Goal: Task Accomplishment & Management: Use online tool/utility

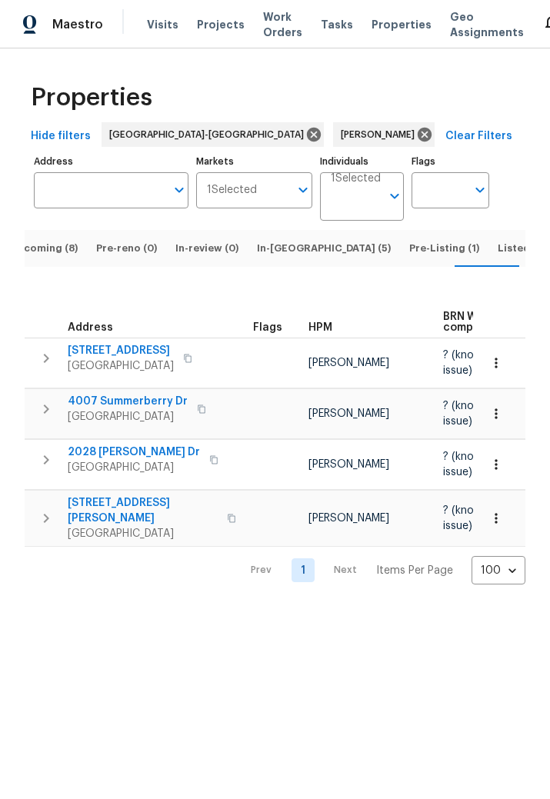
click at [153, 409] on span "4007 Summerberry Dr" at bounding box center [128, 401] width 120 height 15
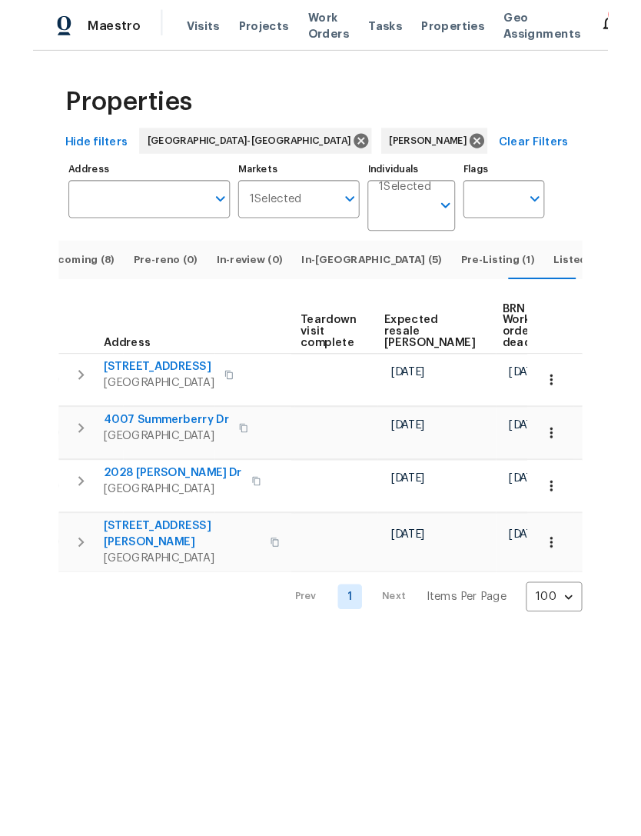
scroll to position [0, 350]
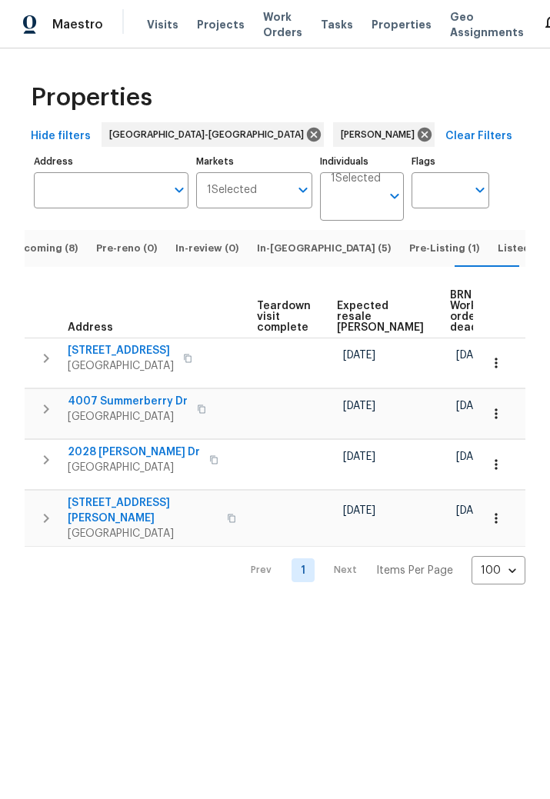
click at [501, 421] on icon "button" at bounding box center [495, 413] width 15 height 15
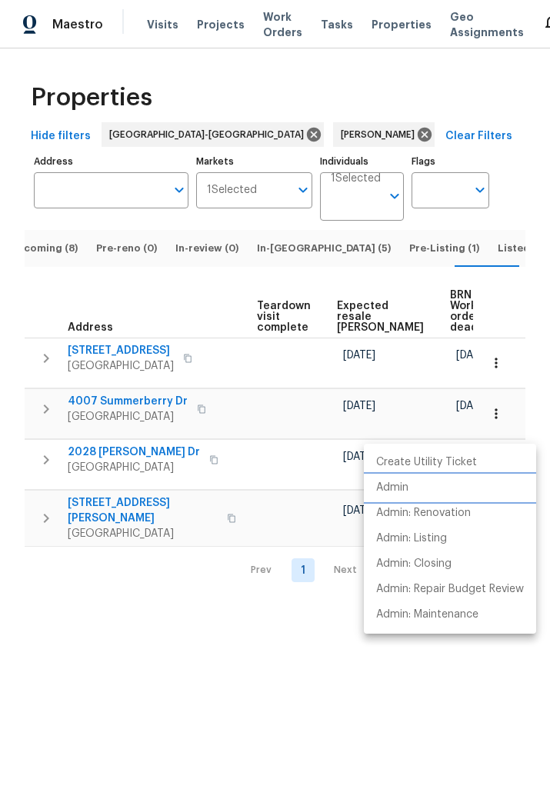
click at [413, 485] on li "Admin" at bounding box center [450, 487] width 172 height 25
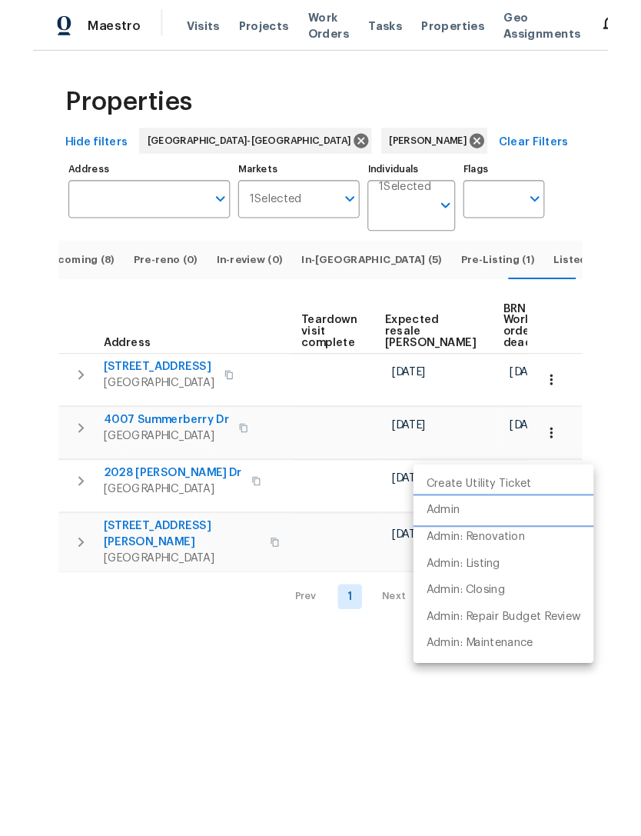
scroll to position [0, 258]
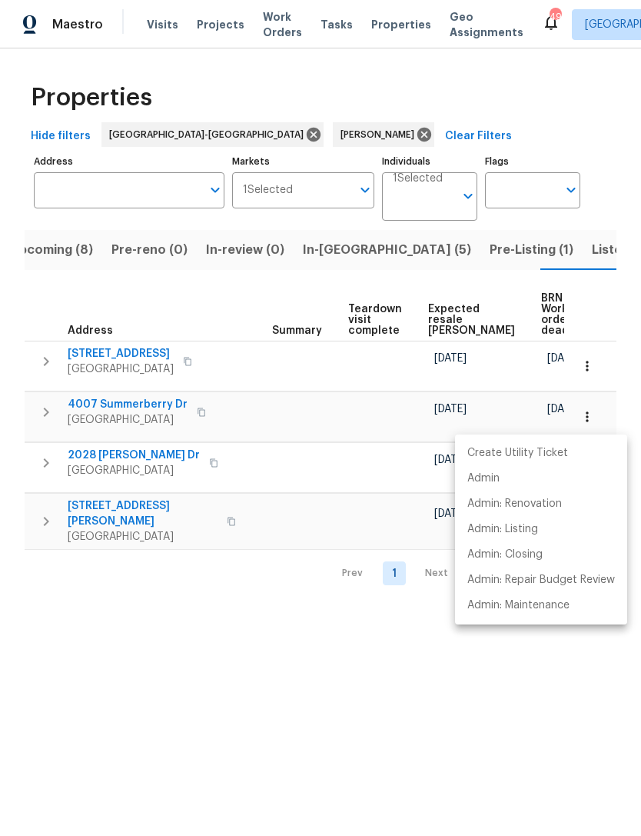
click at [357, 630] on div at bounding box center [320, 418] width 641 height 836
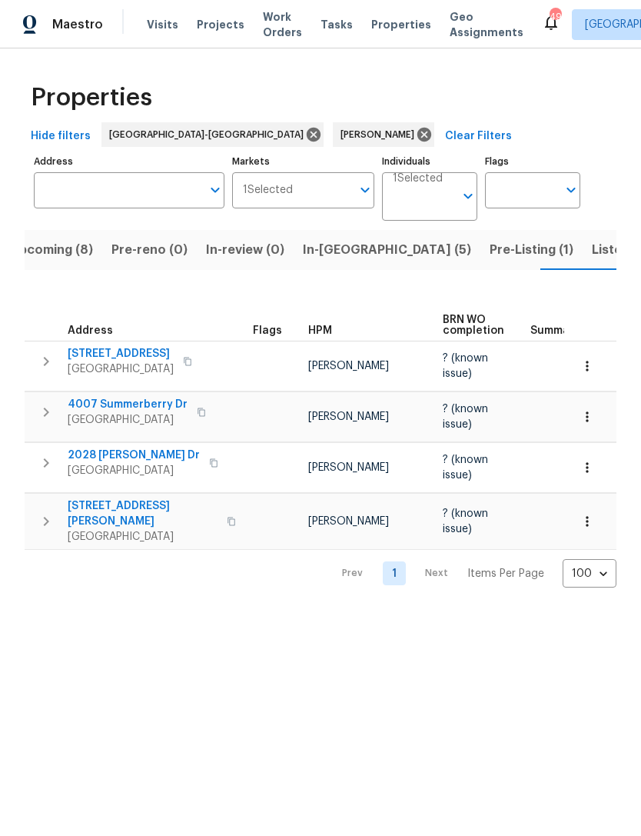
scroll to position [0, 0]
click at [167, 397] on span "4007 Summerberry Dr" at bounding box center [128, 404] width 120 height 15
click at [592, 250] on span "Listed (11)" at bounding box center [622, 250] width 61 height 22
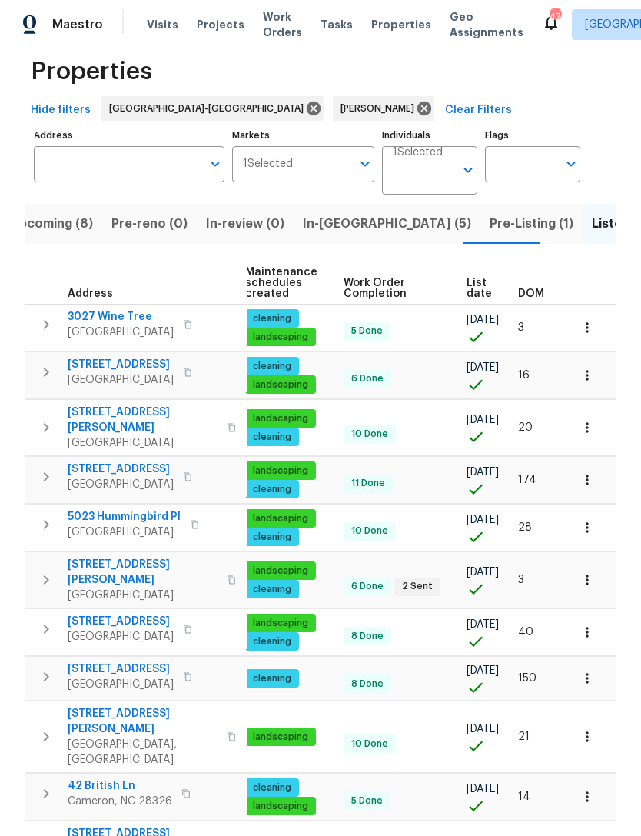
scroll to position [0, 198]
click at [593, 420] on icon "button" at bounding box center [587, 427] width 15 height 15
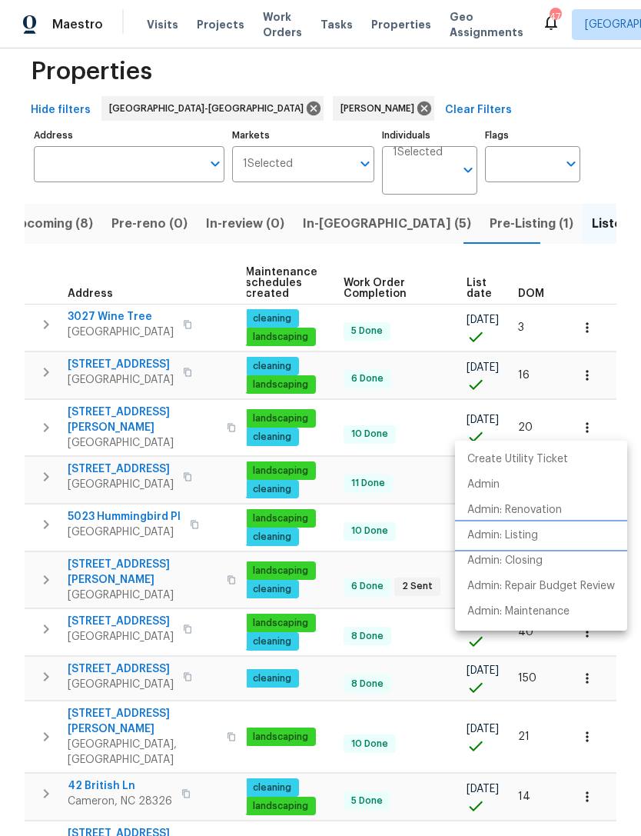
click at [531, 530] on p "Admin: Listing" at bounding box center [502, 535] width 71 height 16
click at [620, 336] on div at bounding box center [320, 418] width 641 height 836
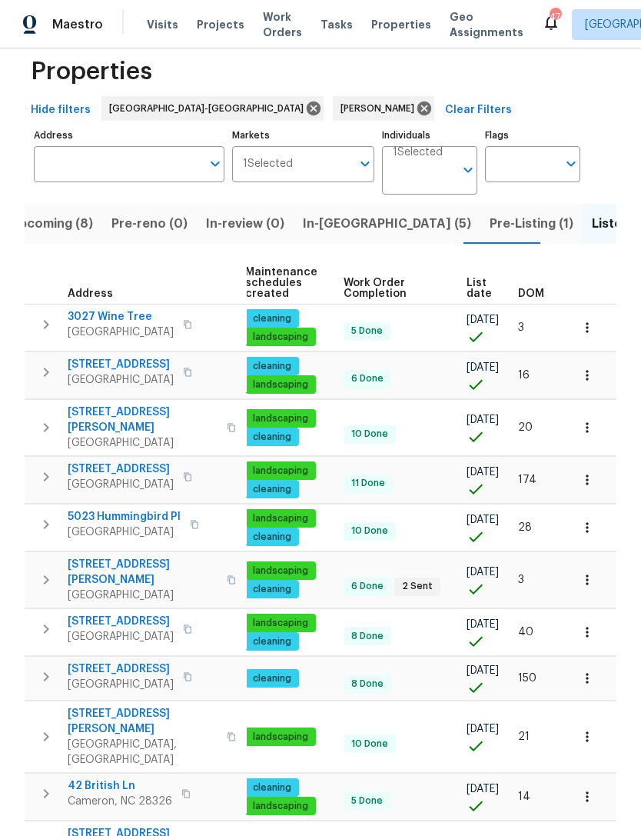
click at [591, 377] on icon "button" at bounding box center [587, 374] width 15 height 15
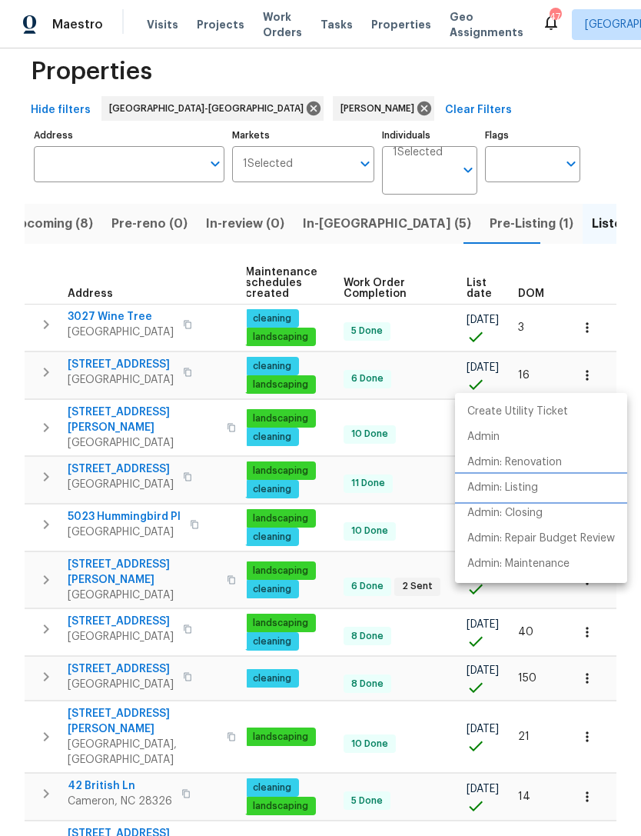
click at [534, 484] on p "Admin: Listing" at bounding box center [502, 488] width 71 height 16
click at [606, 92] on div at bounding box center [320, 418] width 641 height 836
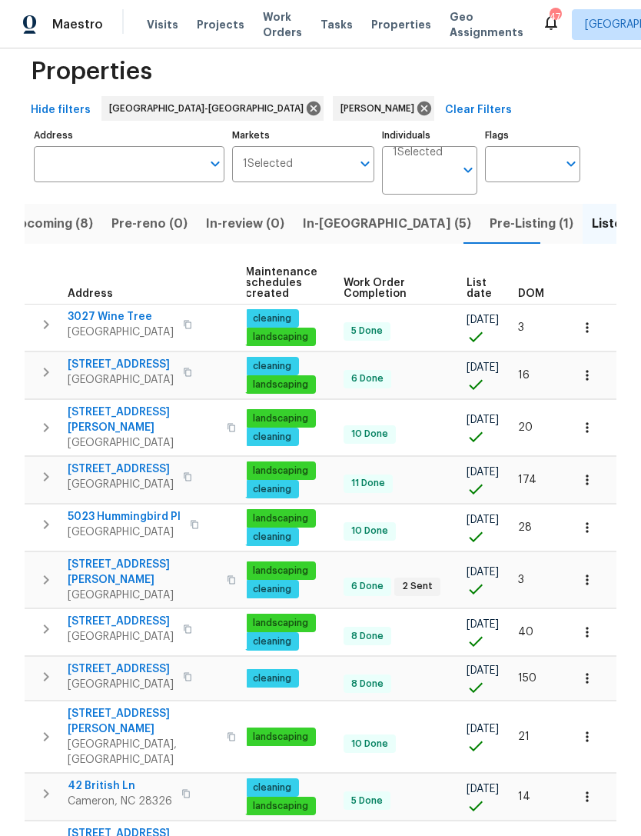
click at [597, 515] on button "button" at bounding box center [587, 527] width 34 height 34
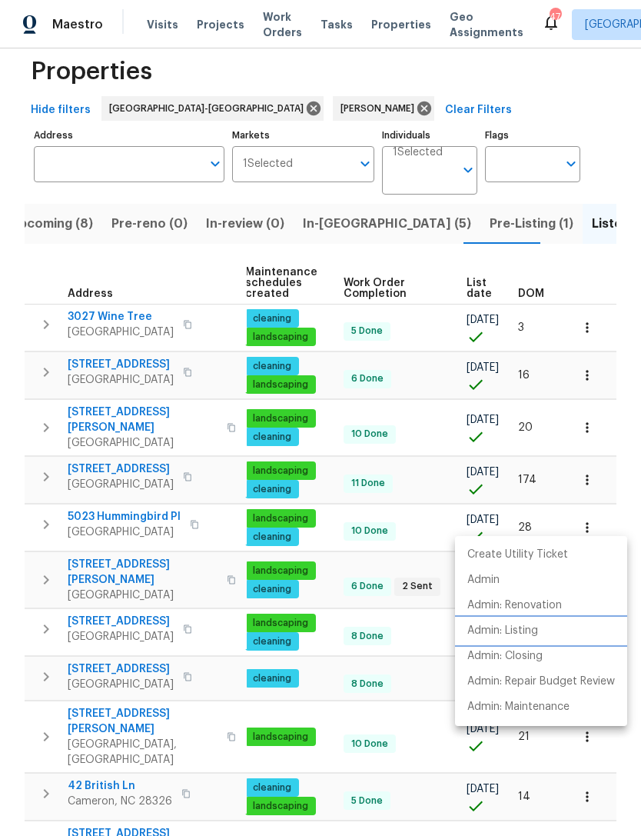
click at [536, 625] on p "Admin: Listing" at bounding box center [502, 631] width 71 height 16
click at [625, 492] on div at bounding box center [320, 418] width 641 height 836
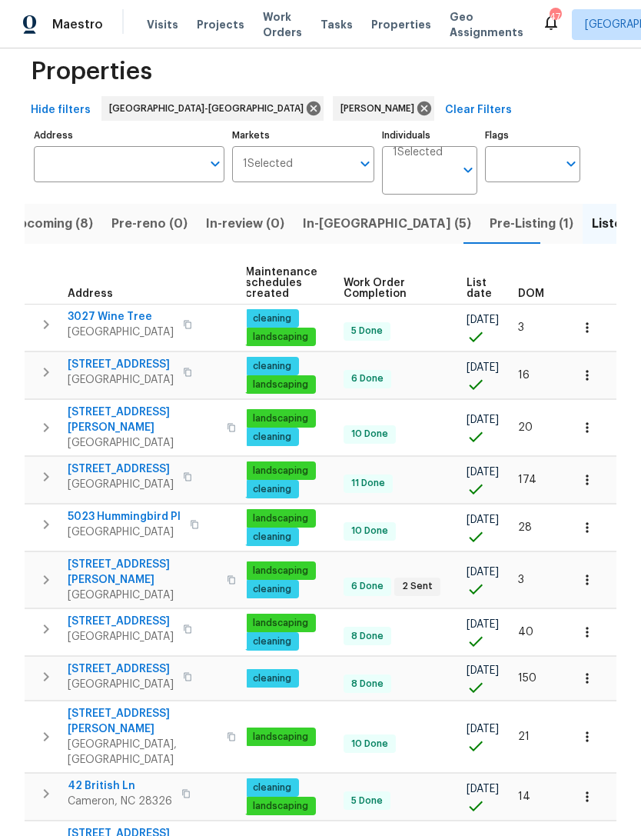
click at [630, 494] on div "Properties Hide filters Raleigh-Durham Preston Sexton Clear Filters Address Add…" at bounding box center [320, 488] width 641 height 932
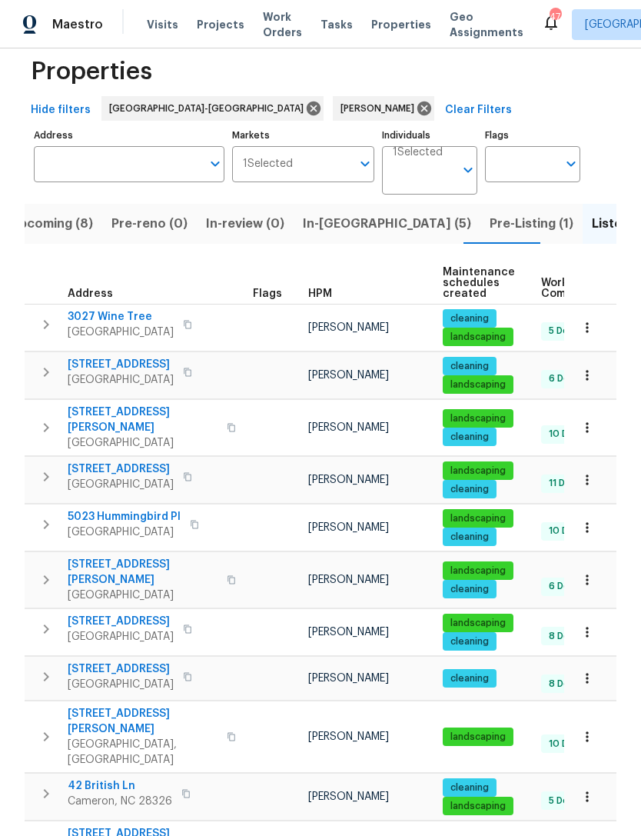
scroll to position [0, 0]
click at [164, 509] on span "5023 Hummingbird Pl" at bounding box center [124, 516] width 113 height 15
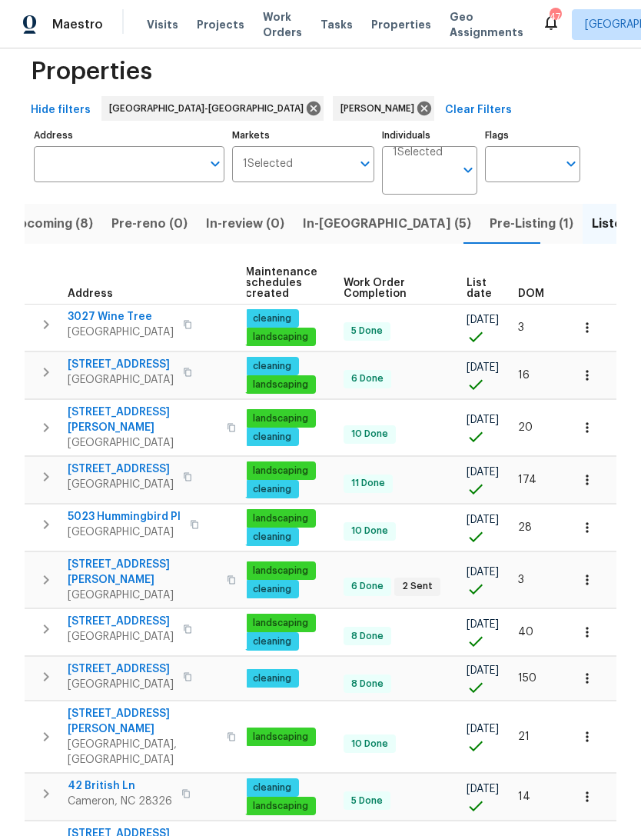
scroll to position [0, 198]
click at [592, 624] on icon "button" at bounding box center [587, 631] width 15 height 15
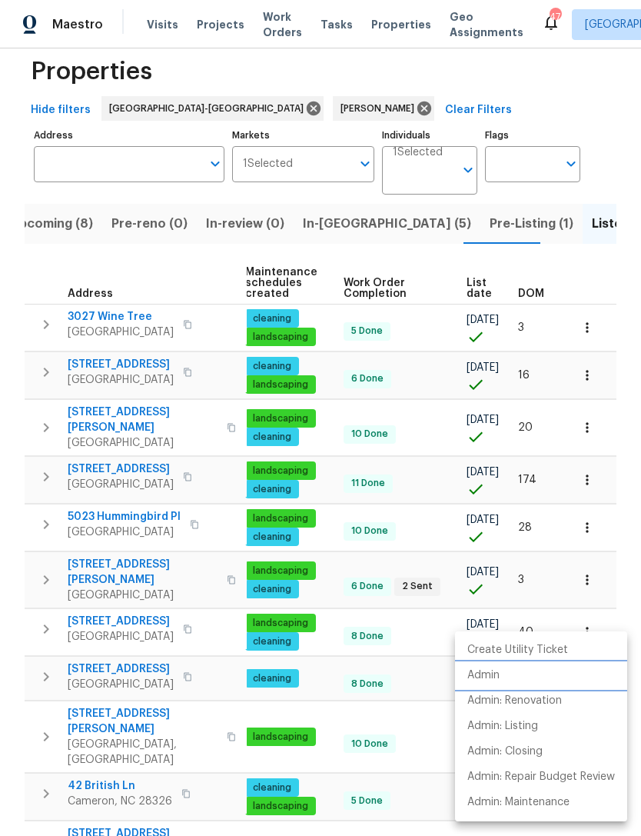
click at [509, 675] on li "Admin" at bounding box center [541, 675] width 172 height 25
click at [631, 536] on div at bounding box center [320, 418] width 641 height 836
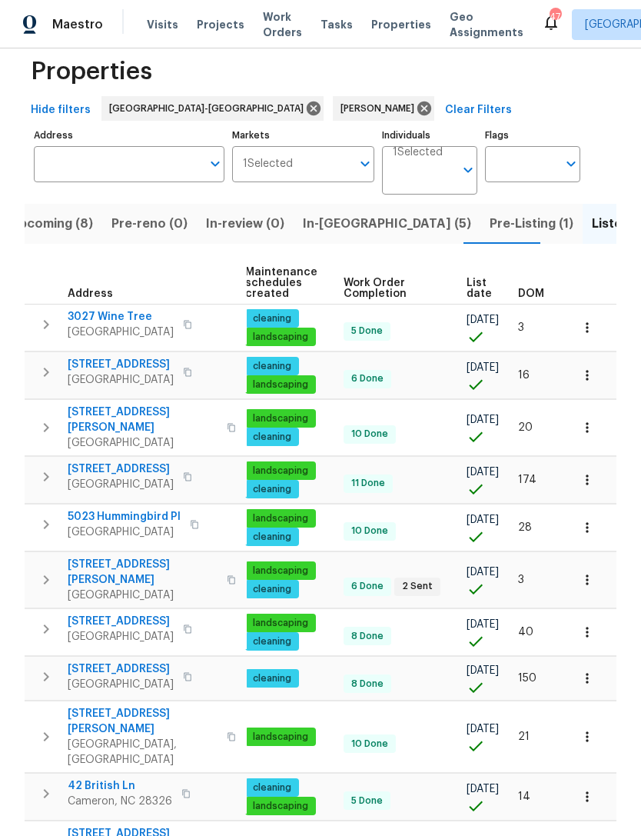
click at [620, 555] on div "Properties Hide filters Raleigh-Durham Preston Sexton Clear Filters Address Add…" at bounding box center [320, 488] width 641 height 932
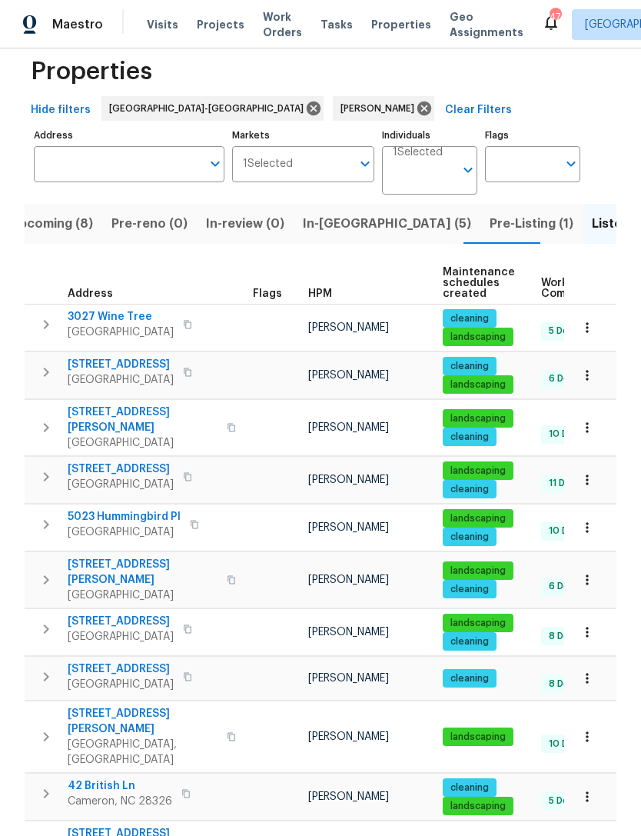
scroll to position [0, 0]
click at [166, 613] on span "5019 Woodspring Dr" at bounding box center [121, 620] width 106 height 15
click at [578, 720] on button "button" at bounding box center [587, 737] width 34 height 34
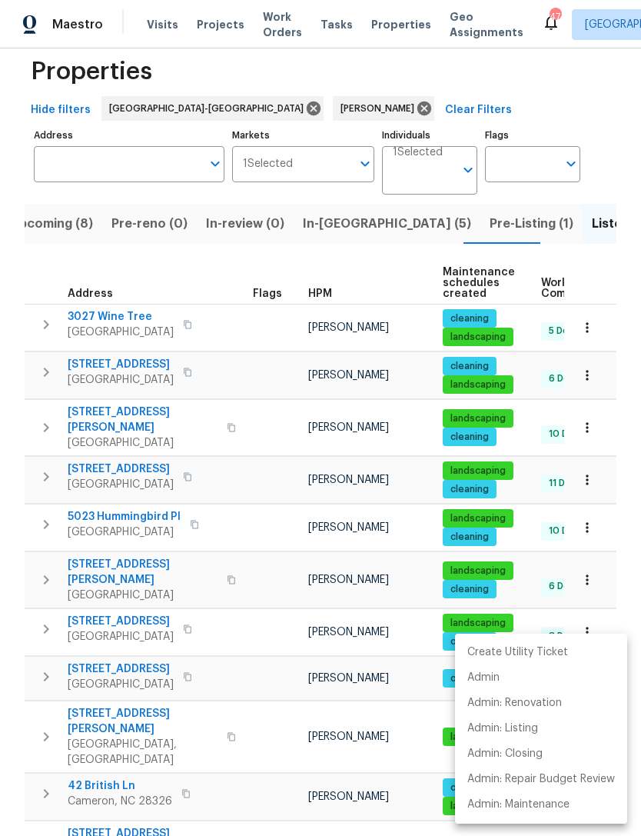
click at [405, 82] on div at bounding box center [320, 418] width 641 height 836
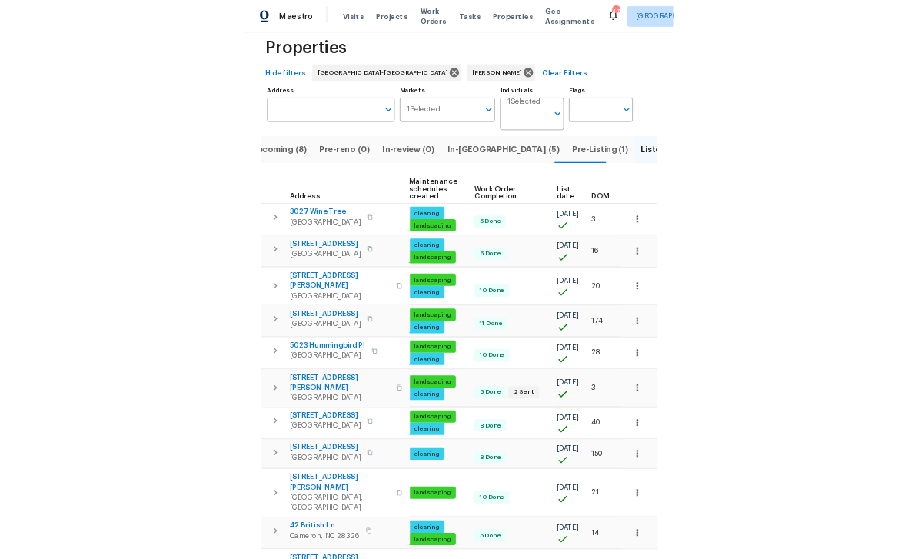
scroll to position [0, 198]
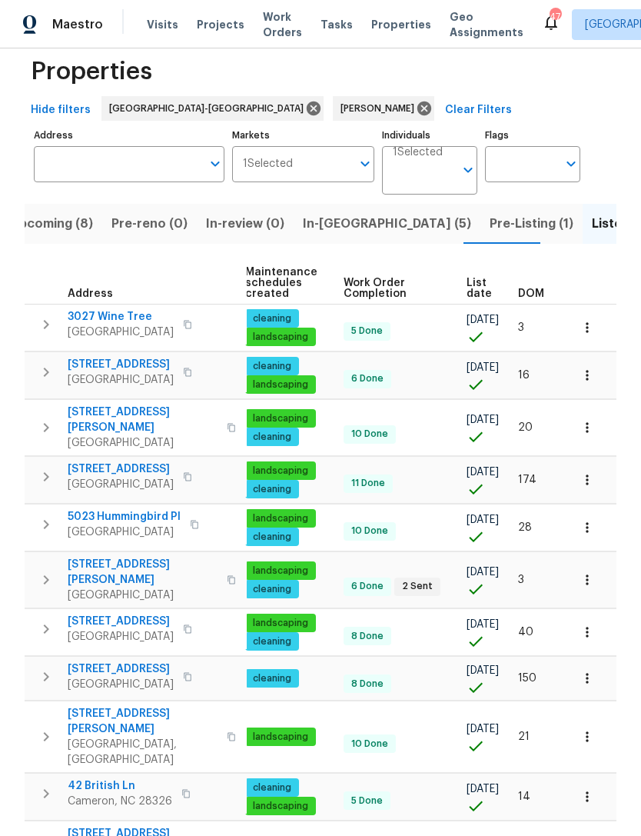
click at [591, 720] on button "button" at bounding box center [587, 737] width 34 height 34
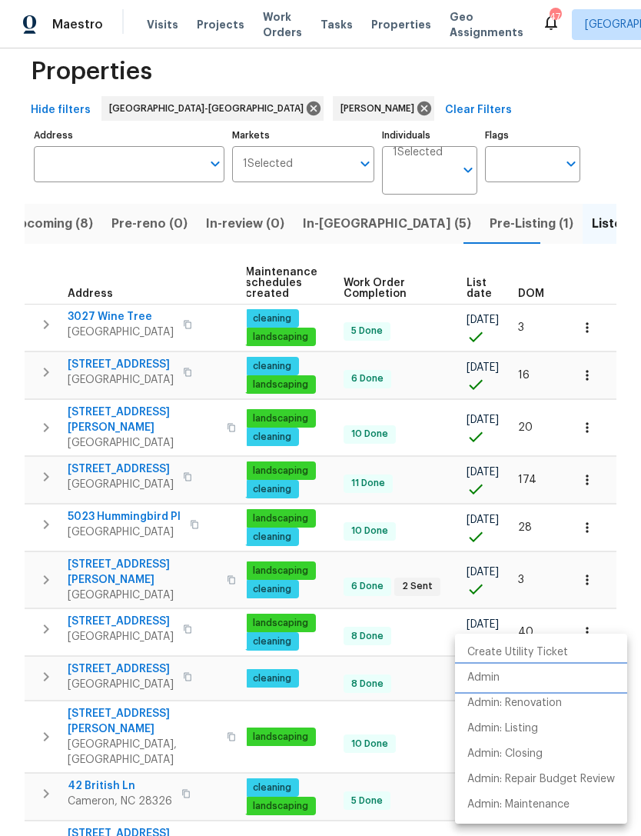
click at [503, 676] on li "Admin" at bounding box center [541, 677] width 172 height 25
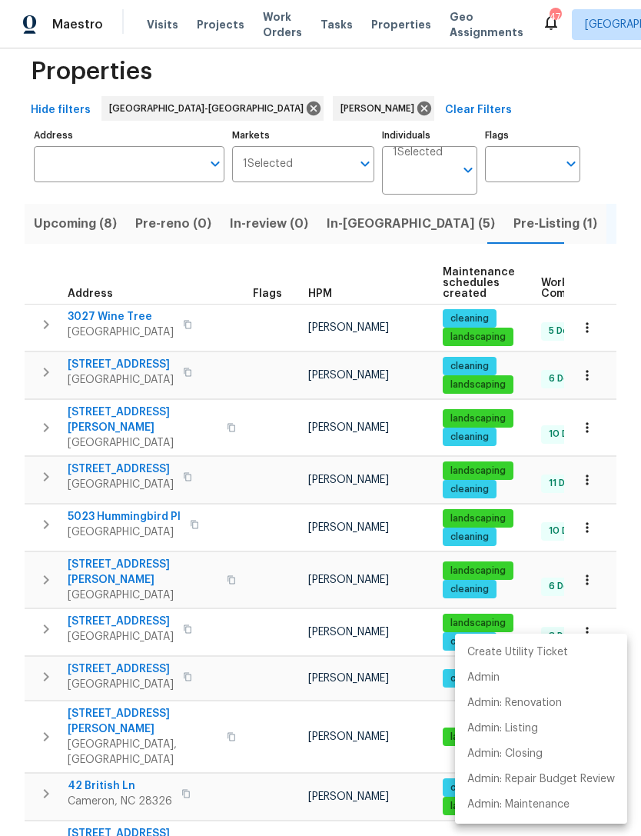
click at [605, 64] on div at bounding box center [320, 418] width 641 height 836
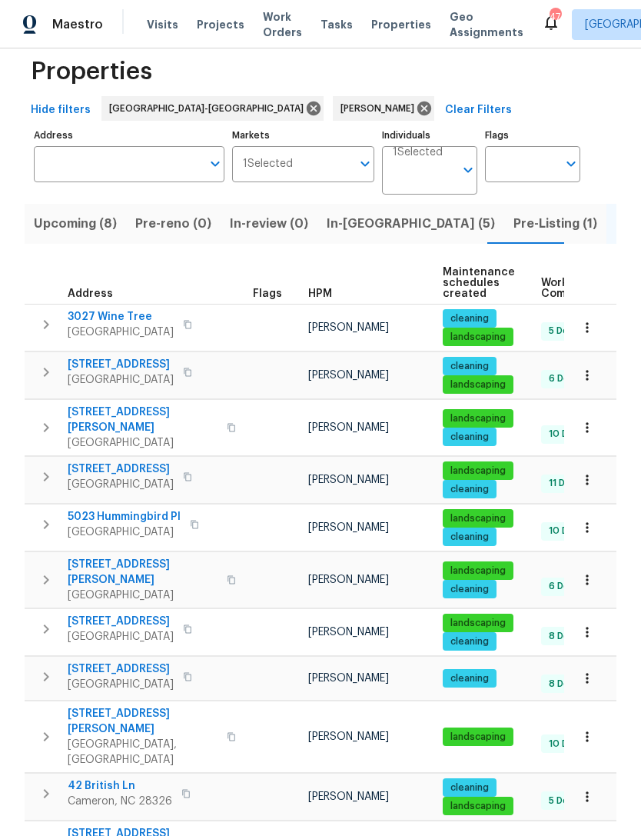
click at [583, 96] on div "Hide filters Raleigh-Durham Preston Sexton Clear Filters" at bounding box center [321, 110] width 592 height 28
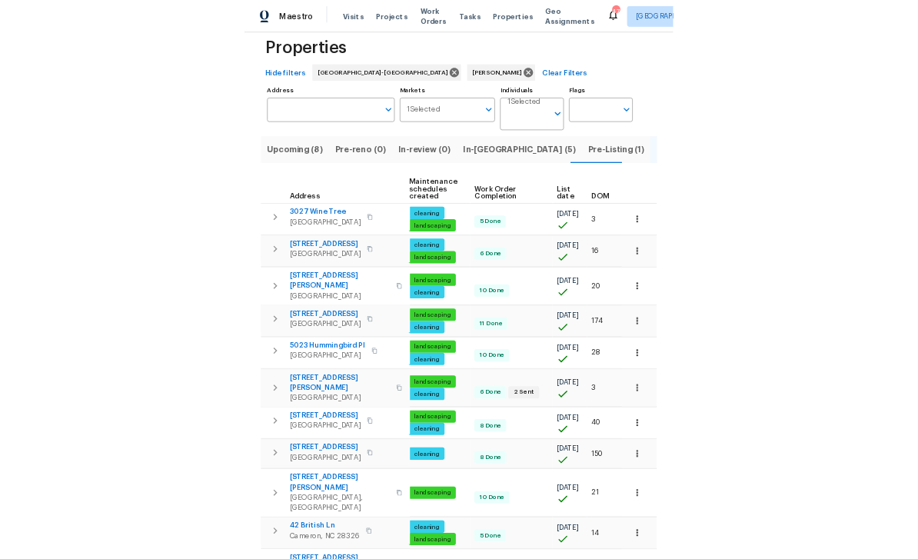
scroll to position [0, 198]
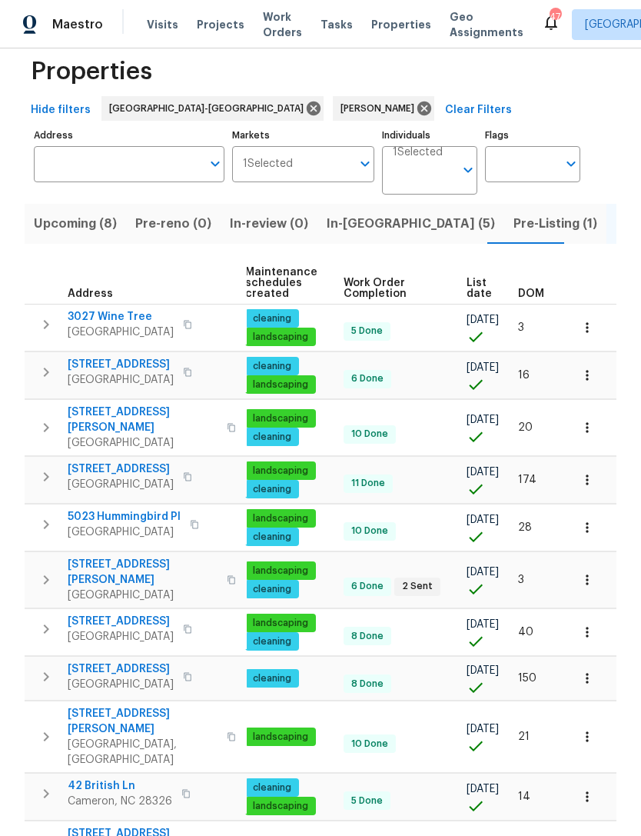
click at [590, 572] on icon "button" at bounding box center [587, 579] width 15 height 15
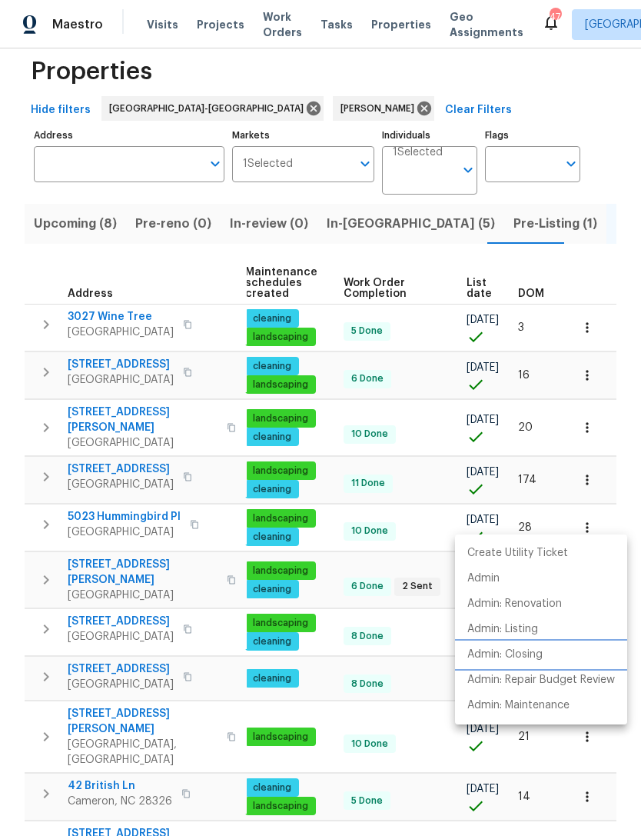
click at [527, 651] on p "Admin: Closing" at bounding box center [504, 655] width 75 height 16
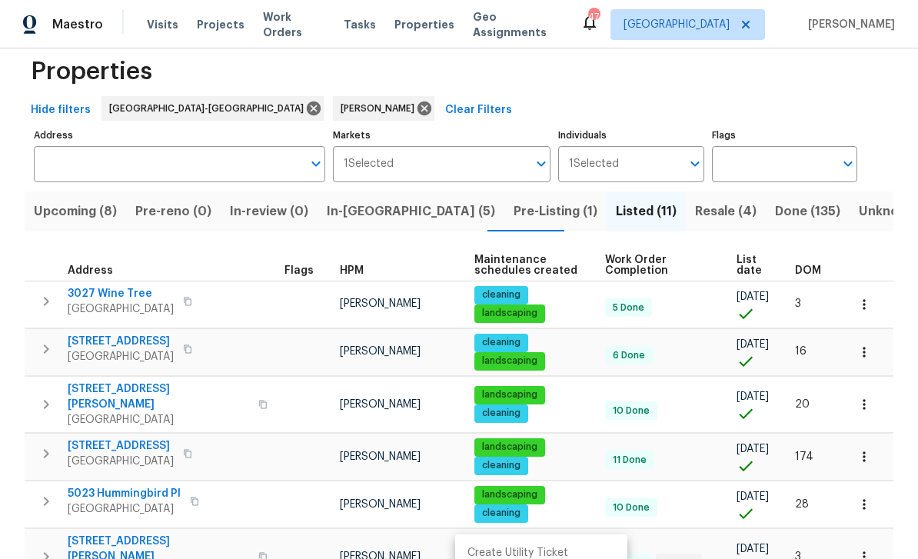
scroll to position [0, 0]
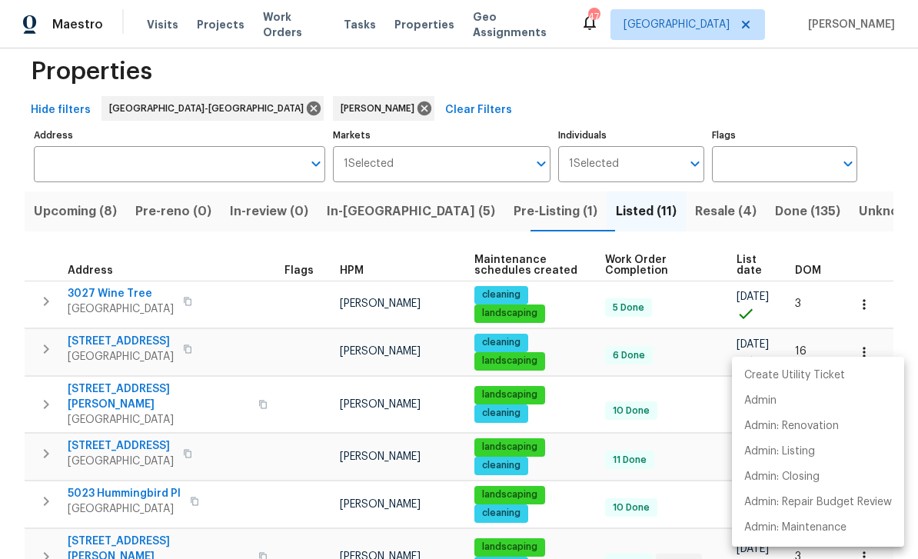
click at [640, 39] on div at bounding box center [459, 279] width 918 height 559
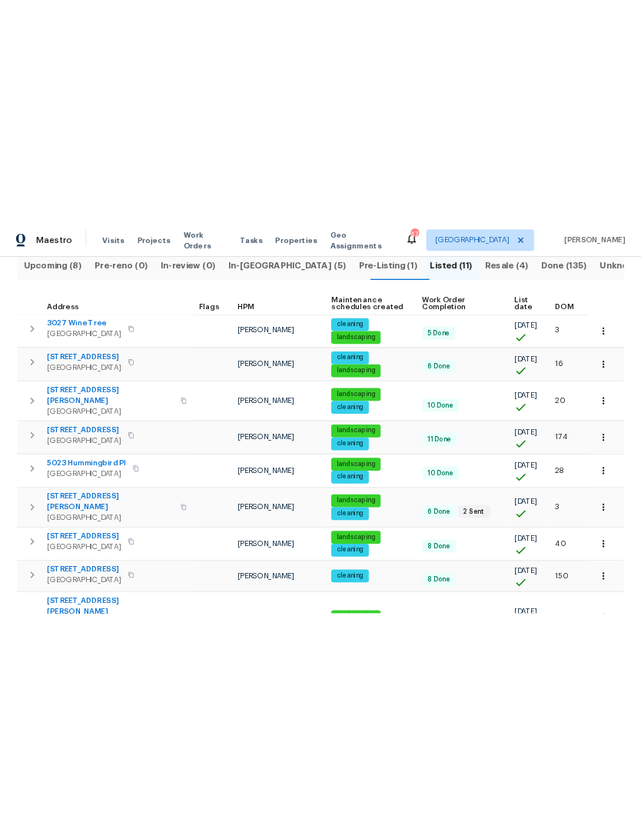
scroll to position [26, 0]
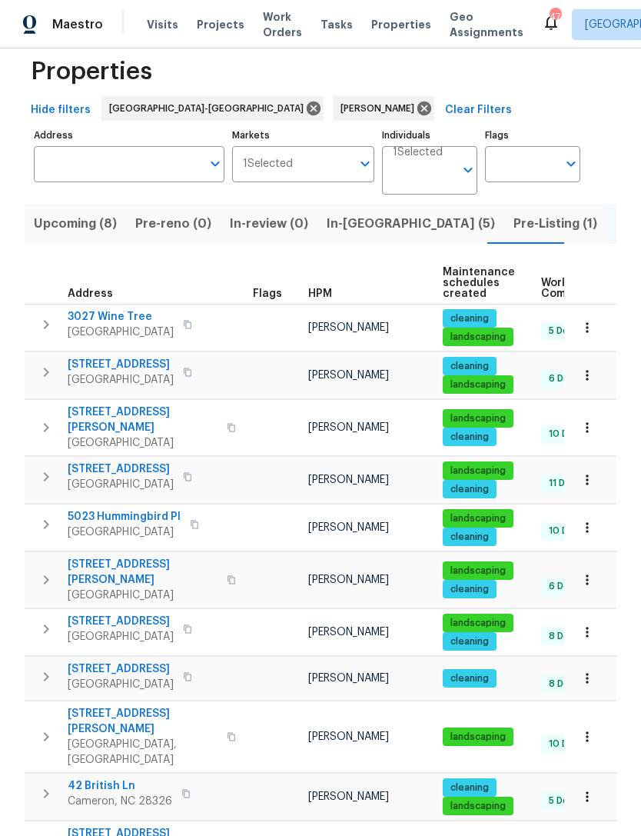
click at [88, 213] on span "Upcoming (8)" at bounding box center [75, 224] width 83 height 22
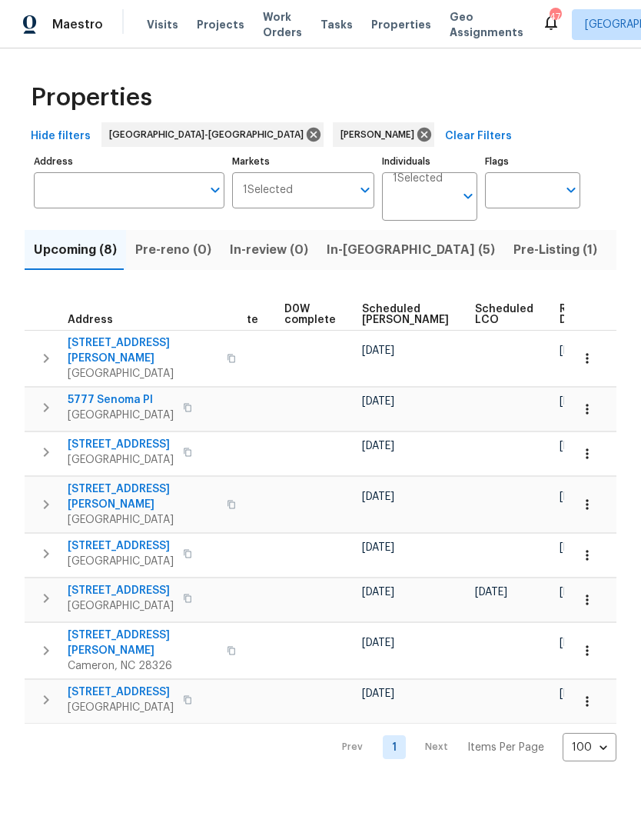
scroll to position [0, 387]
click at [378, 315] on span "Scheduled [PERSON_NAME]" at bounding box center [406, 315] width 87 height 22
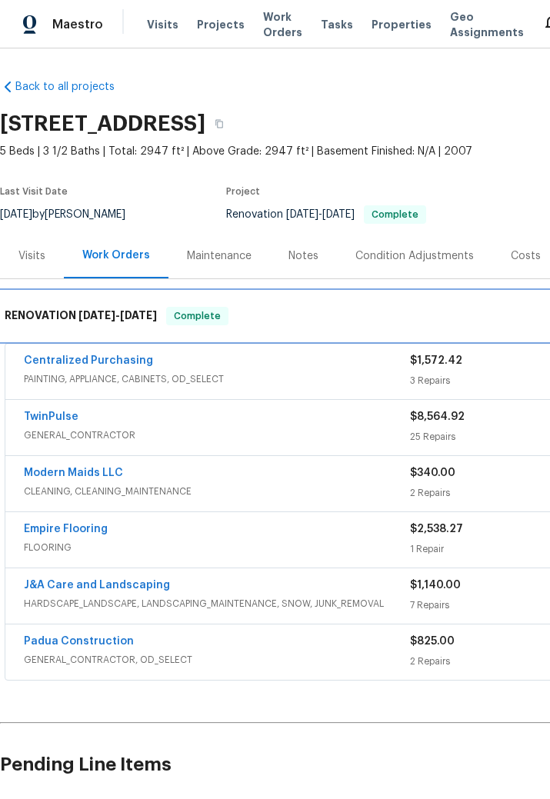
click at [114, 317] on span "8/29/25" at bounding box center [96, 315] width 37 height 11
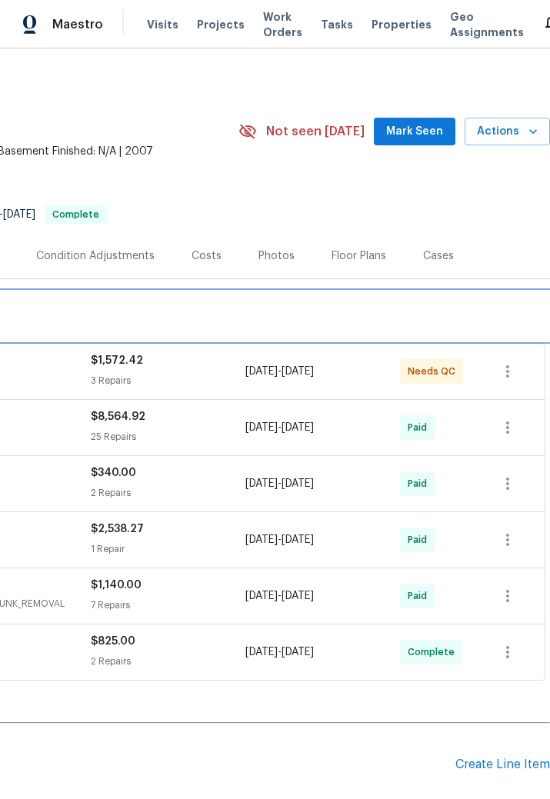
scroll to position [0, 319]
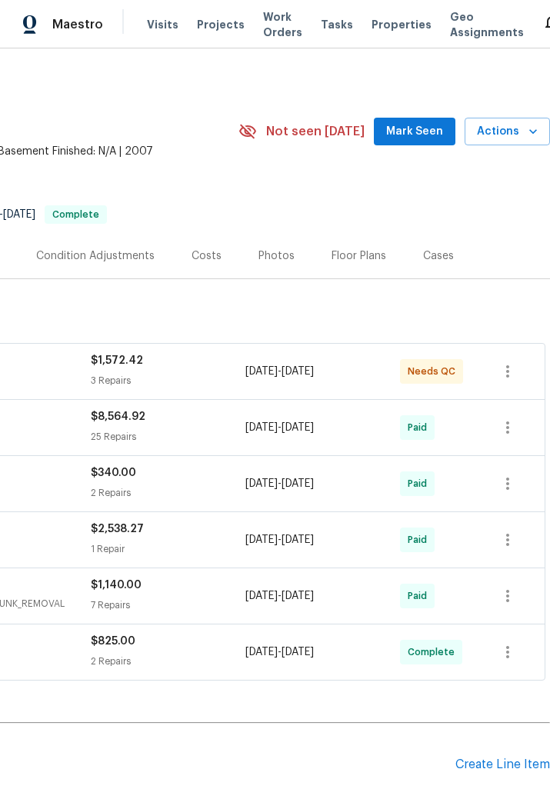
click at [206, 253] on div "Costs" at bounding box center [206, 255] width 30 height 15
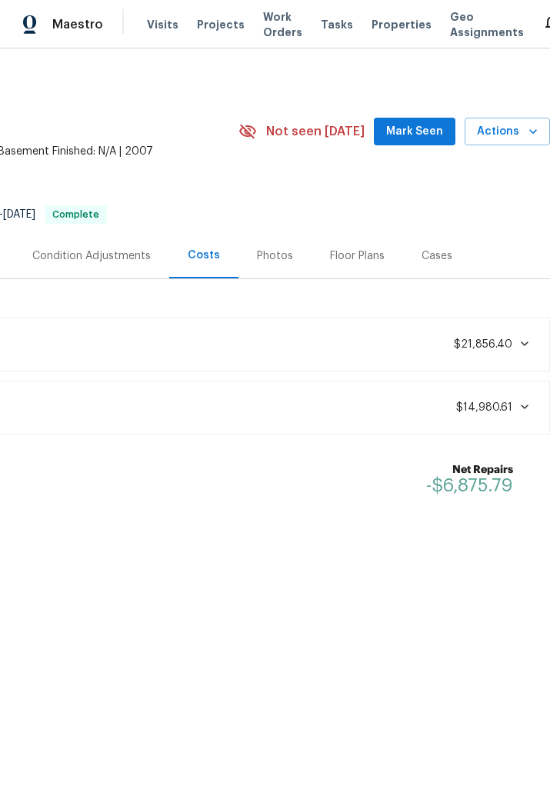
scroll to position [0, 319]
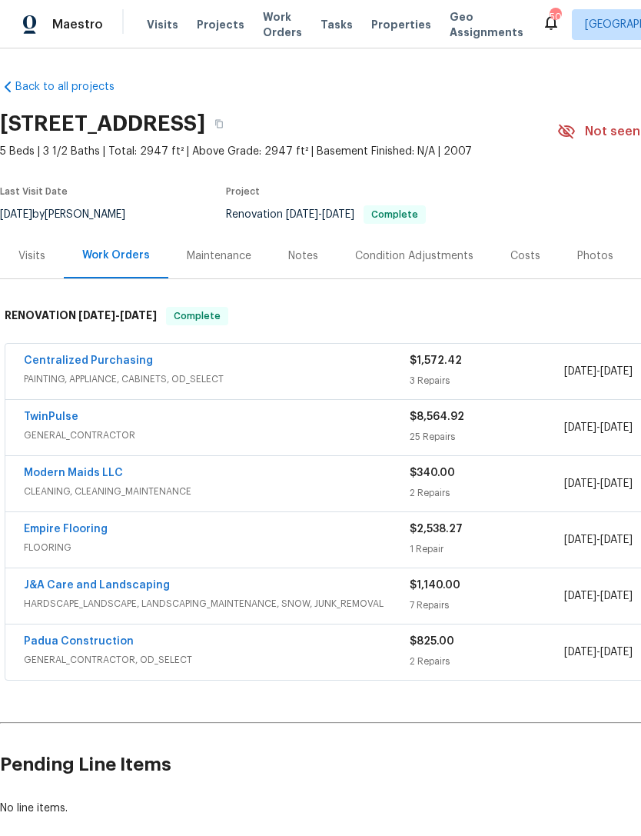
click at [526, 253] on div "Costs" at bounding box center [525, 255] width 30 height 15
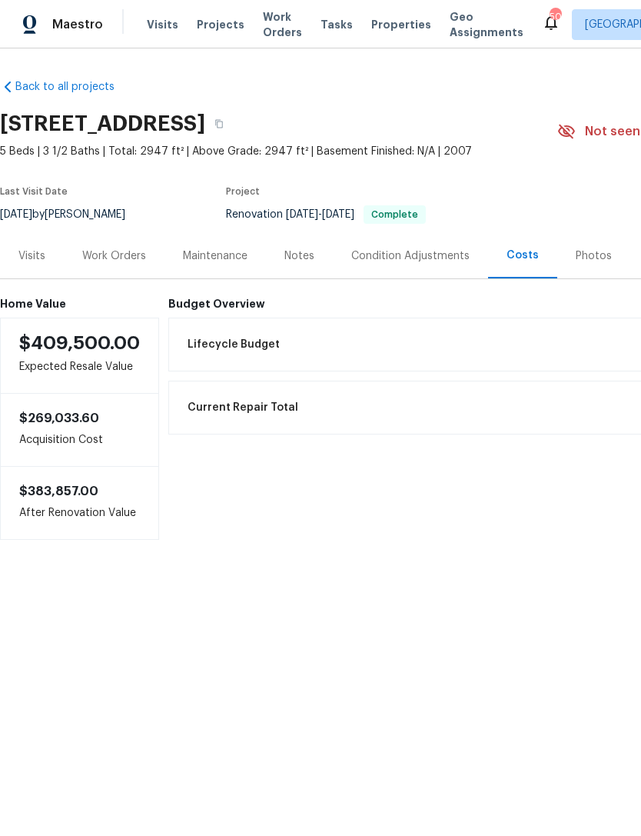
click at [128, 258] on div "Work Orders" at bounding box center [114, 255] width 64 height 15
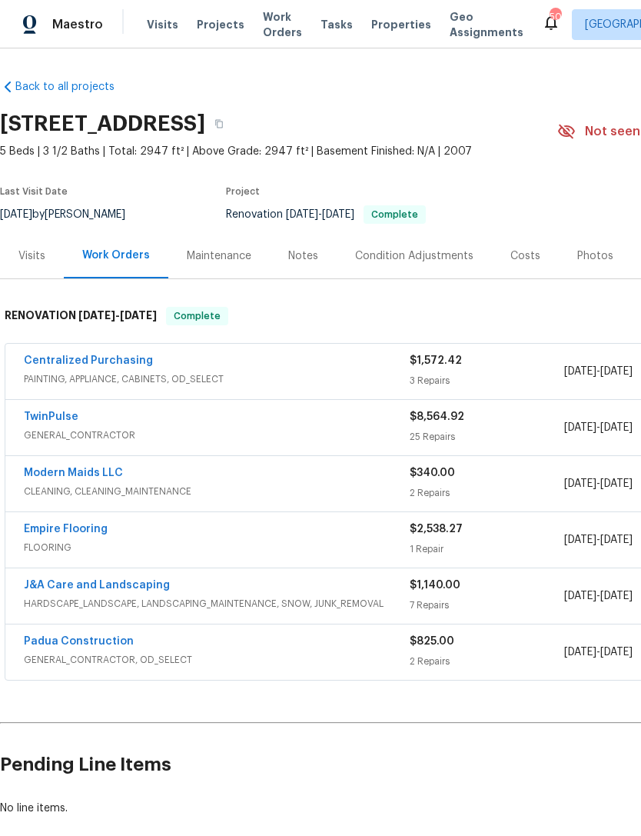
click at [518, 251] on div "Costs" at bounding box center [525, 255] width 30 height 15
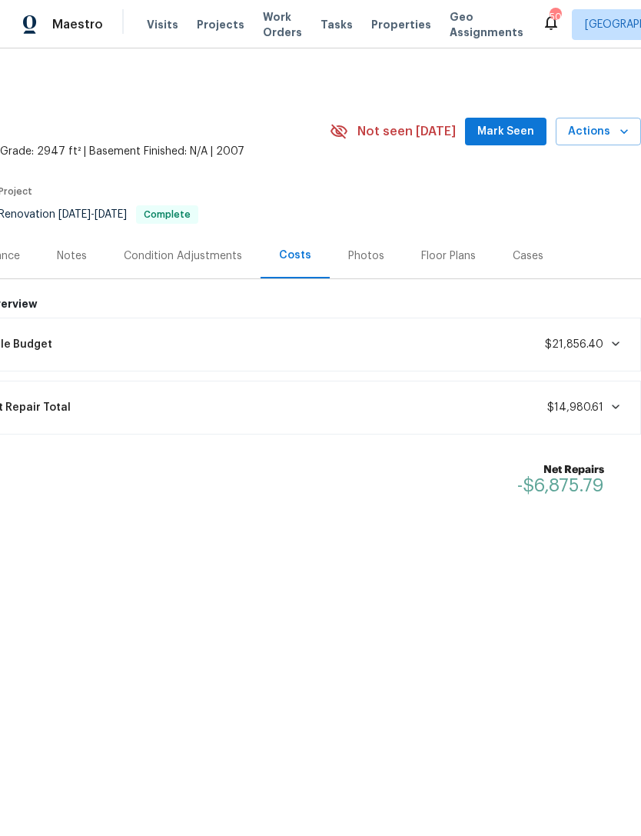
scroll to position [0, 228]
click at [614, 347] on icon at bounding box center [616, 343] width 12 height 12
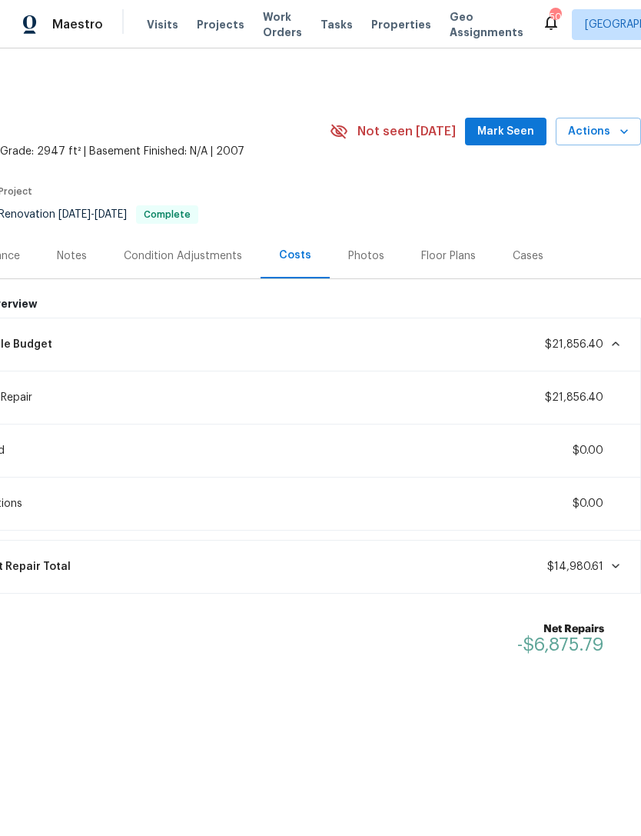
click at [615, 337] on icon at bounding box center [616, 343] width 12 height 12
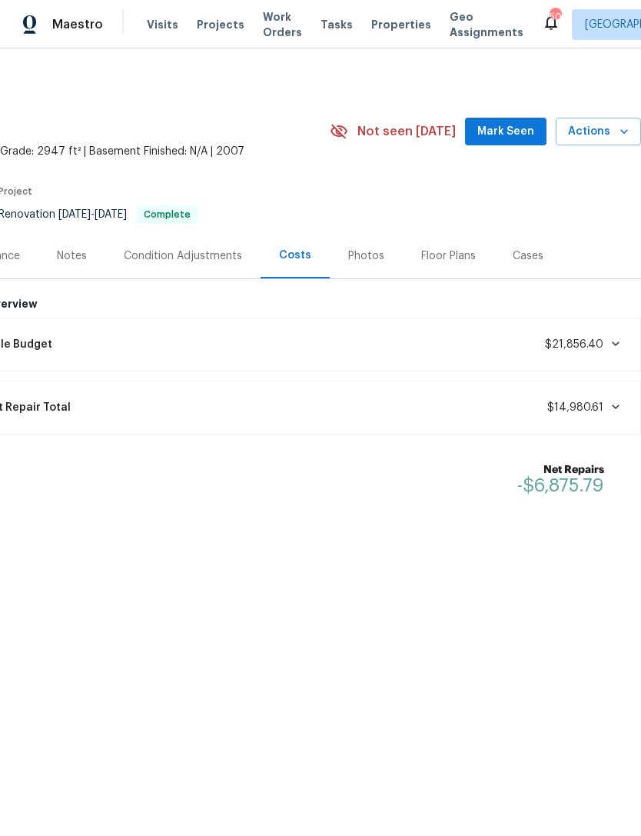
click at [71, 251] on div "Notes" at bounding box center [72, 255] width 30 height 15
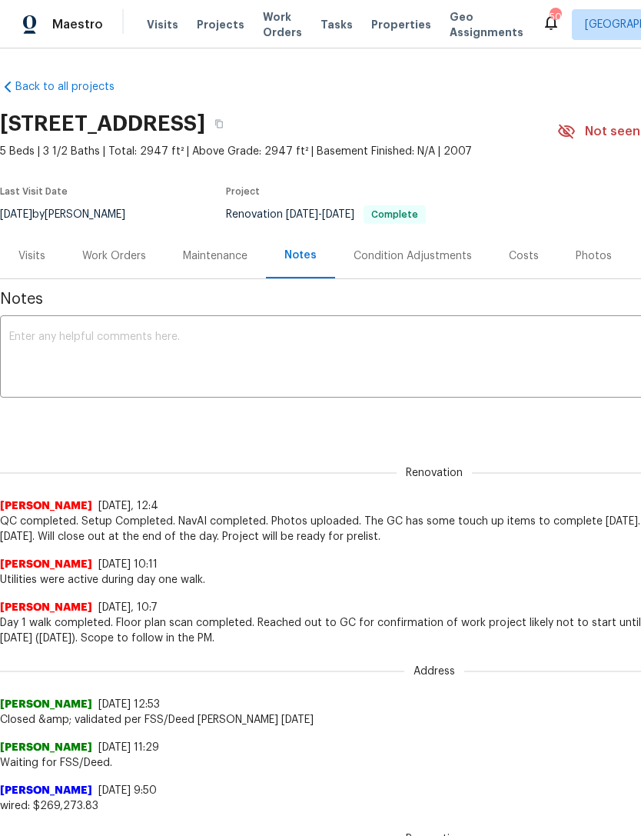
click at [110, 257] on div "Work Orders" at bounding box center [114, 255] width 64 height 15
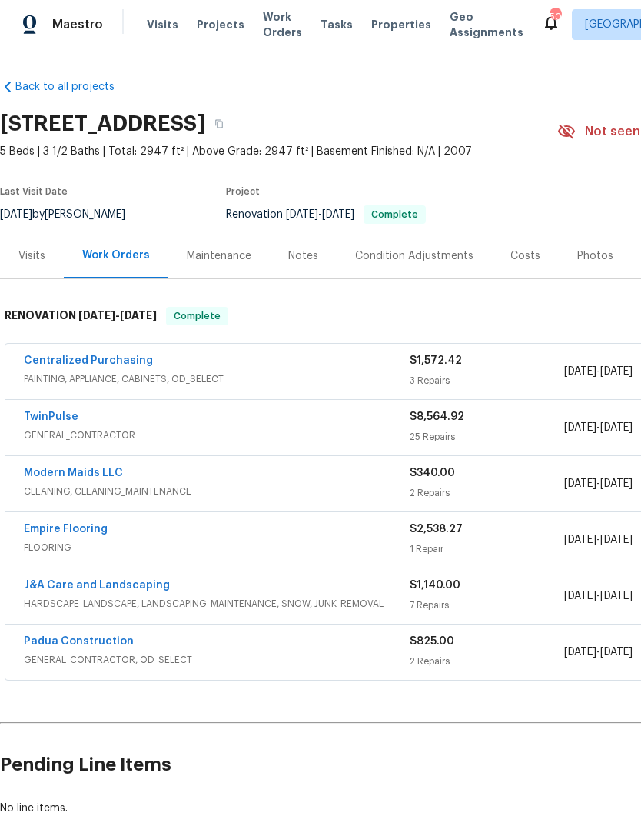
click at [41, 263] on div "Visits" at bounding box center [31, 255] width 27 height 15
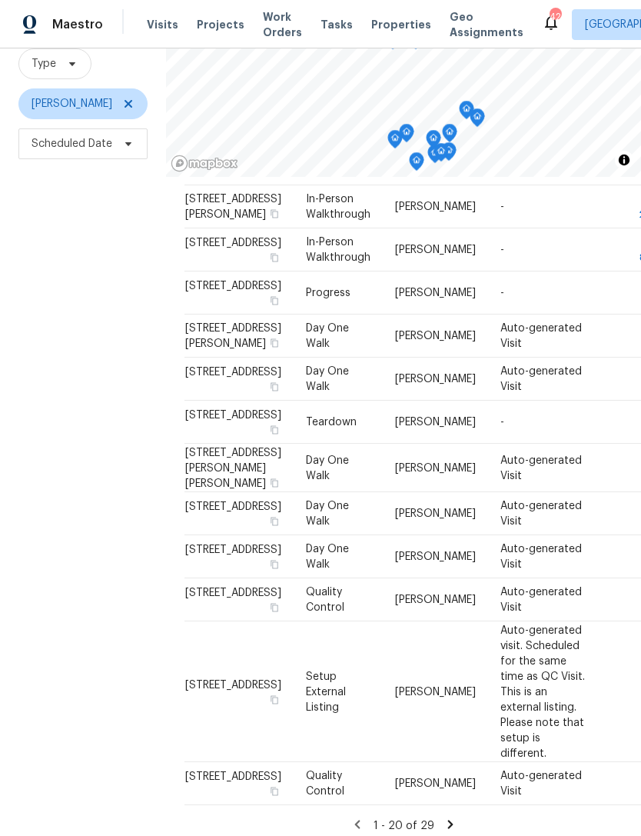
scroll to position [49, 0]
click at [449, 819] on icon at bounding box center [449, 823] width 5 height 8
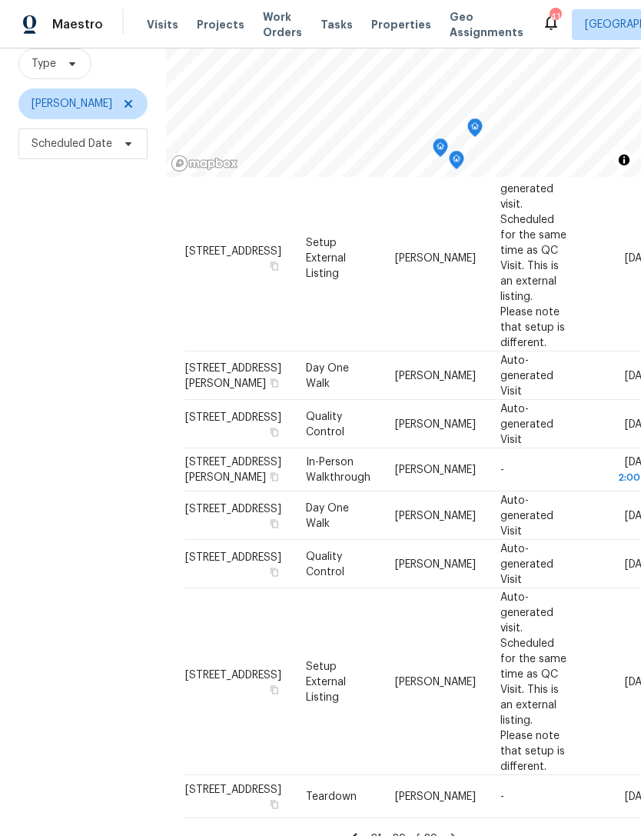
click at [0, 0] on icon at bounding box center [0, 0] width 0 height 0
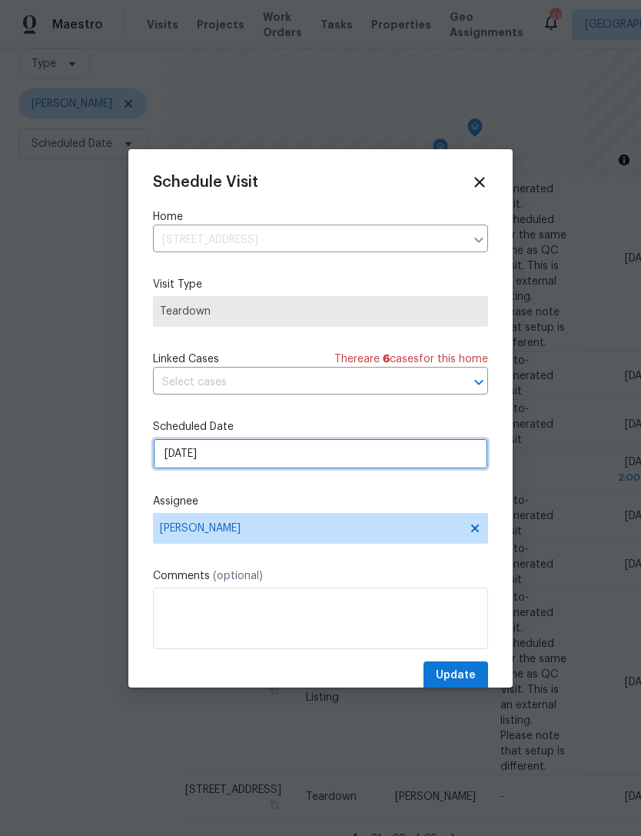
click at [322, 457] on input "11/9/2025" at bounding box center [320, 453] width 335 height 31
select select "10"
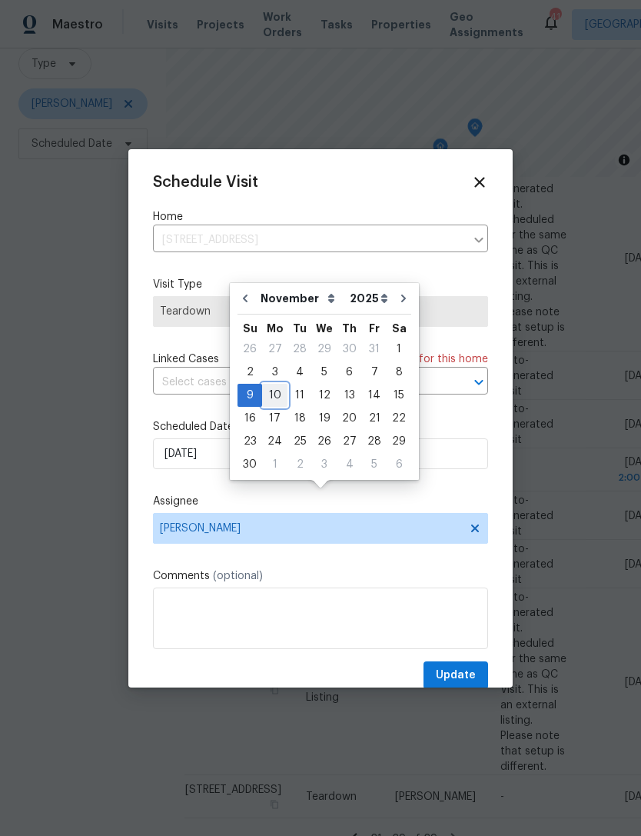
click at [271, 384] on div "10" at bounding box center [274, 395] width 25 height 22
type input "11/10/2025"
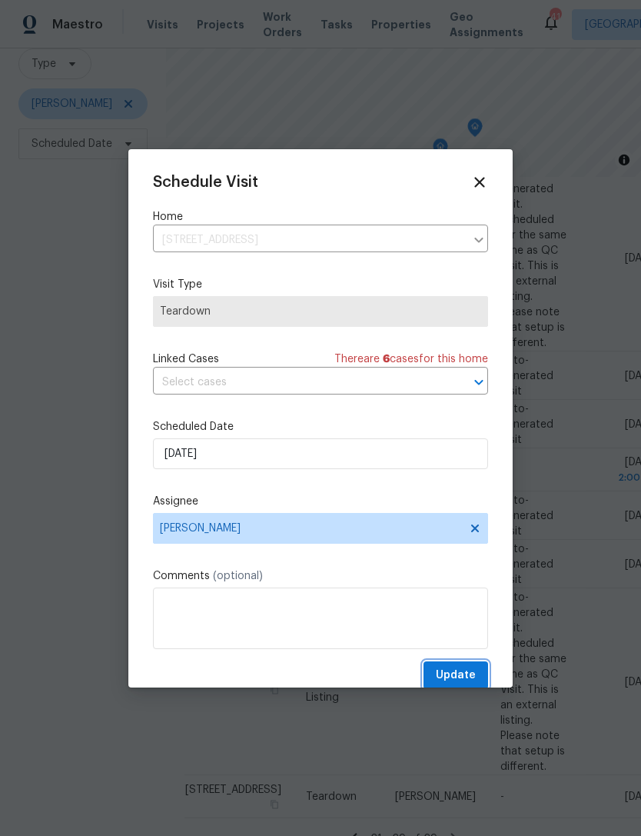
click at [467, 674] on span "Update" at bounding box center [456, 675] width 40 height 19
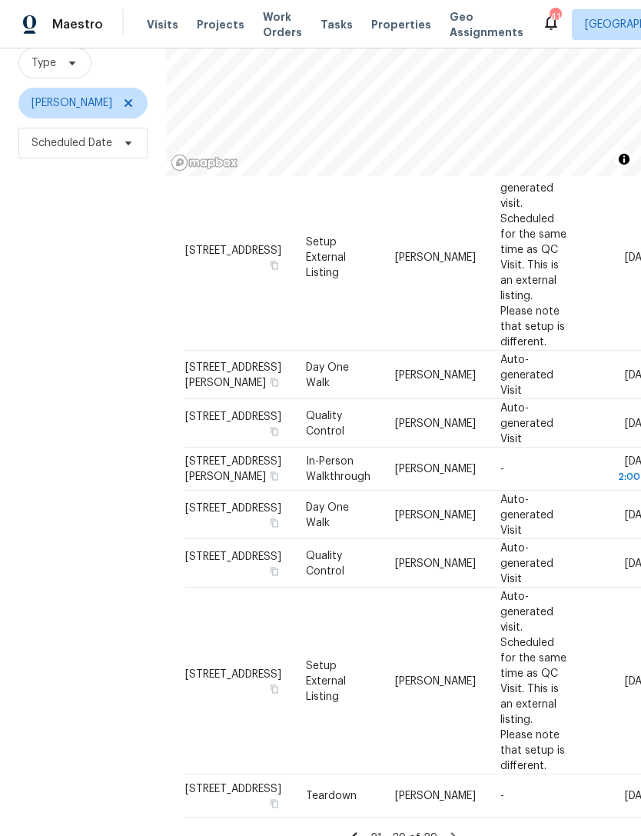
scroll to position [148, 0]
click at [361, 830] on icon at bounding box center [354, 837] width 14 height 14
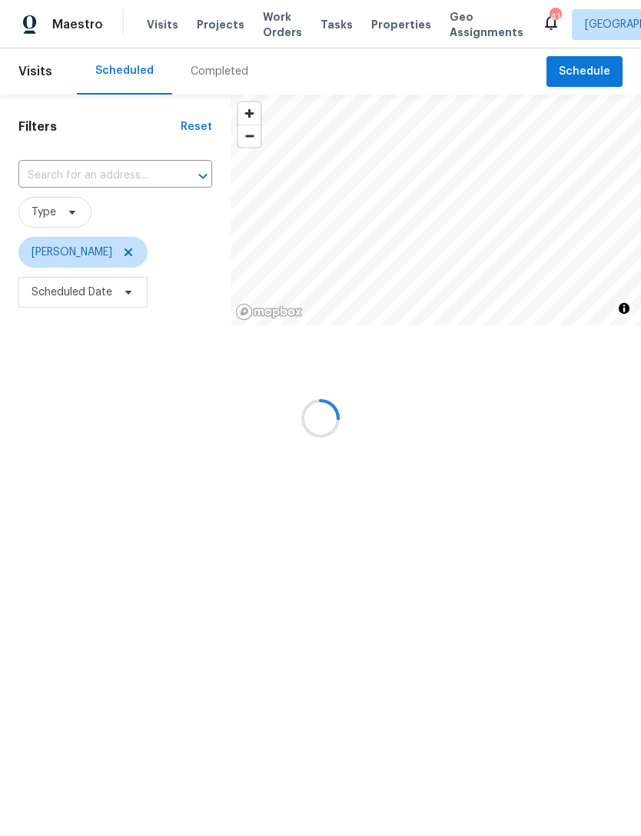
scroll to position [0, 0]
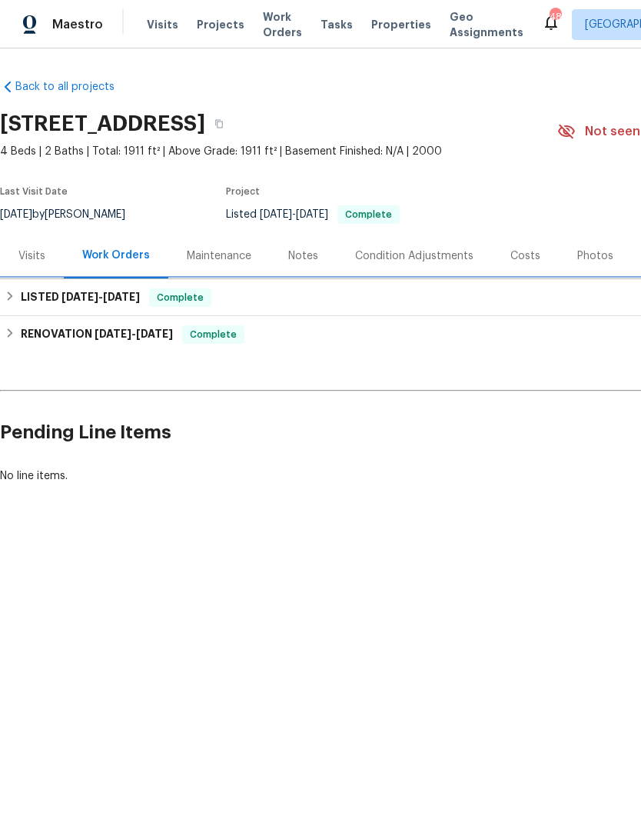
click at [409, 294] on div "LISTED [DATE] - [DATE] Complete" at bounding box center [434, 297] width 859 height 18
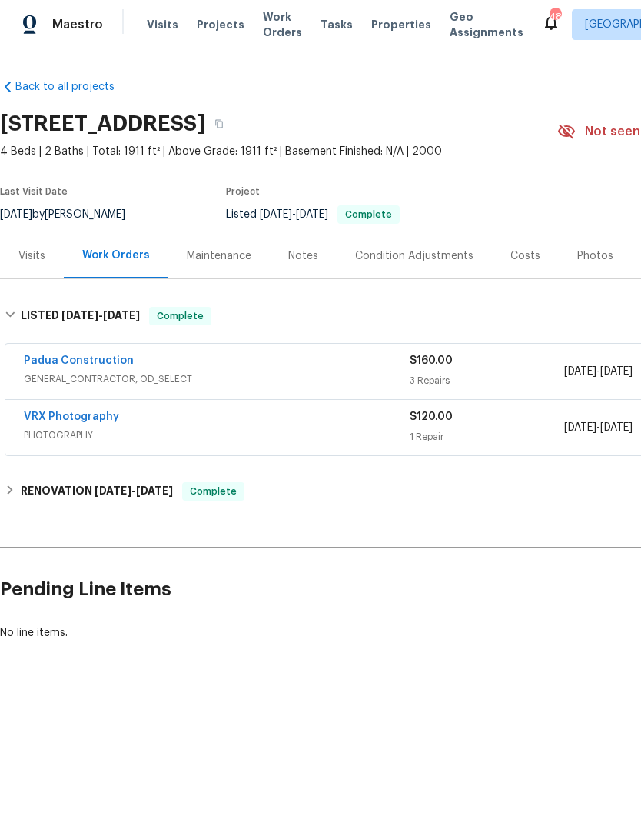
click at [361, 370] on div "Padua Construction" at bounding box center [217, 362] width 386 height 18
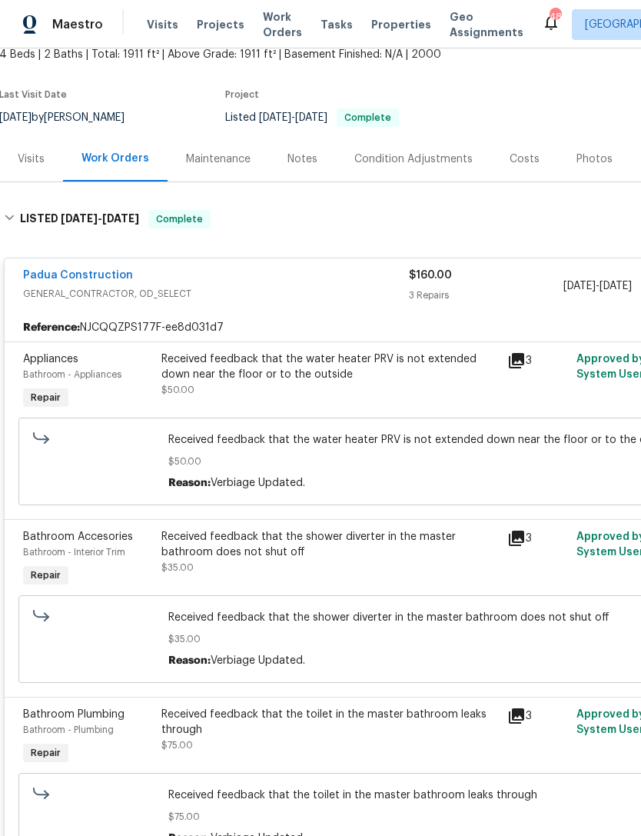
scroll to position [98, 1]
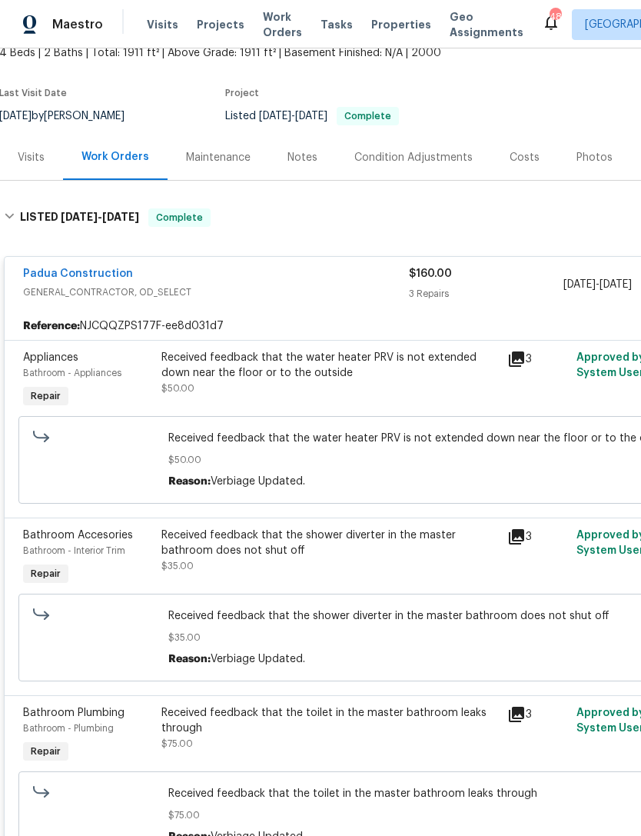
click at [514, 365] on icon at bounding box center [516, 358] width 15 height 15
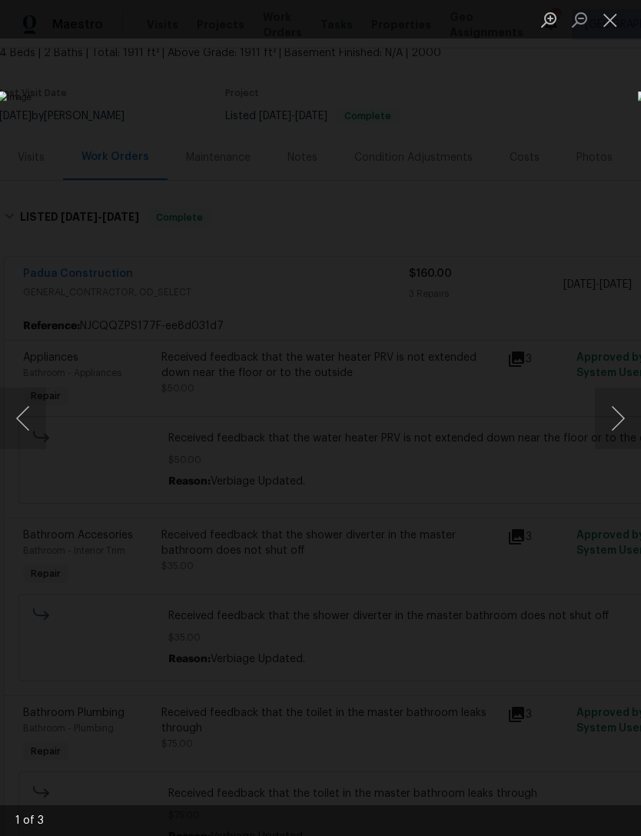
click at [612, 19] on button "Close lightbox" at bounding box center [610, 19] width 31 height 27
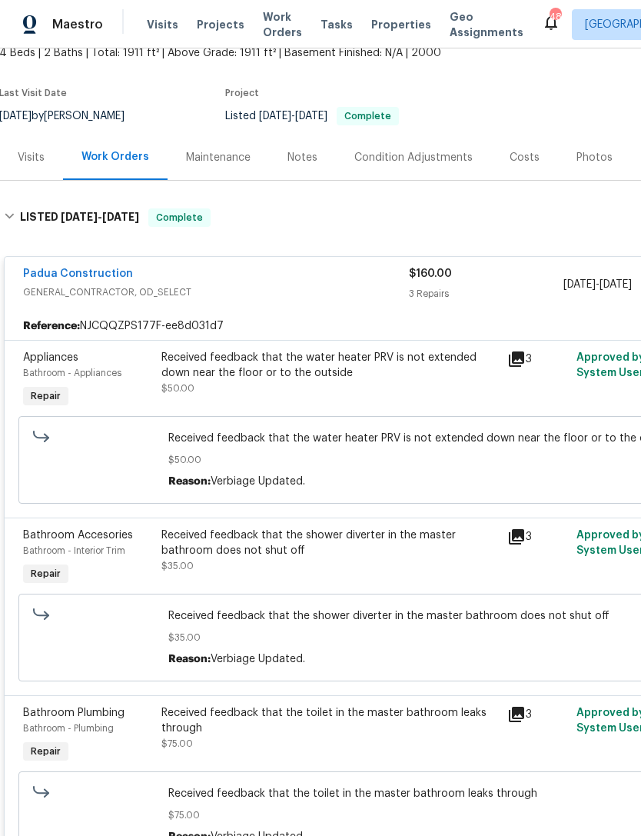
click at [524, 531] on icon at bounding box center [516, 536] width 18 height 18
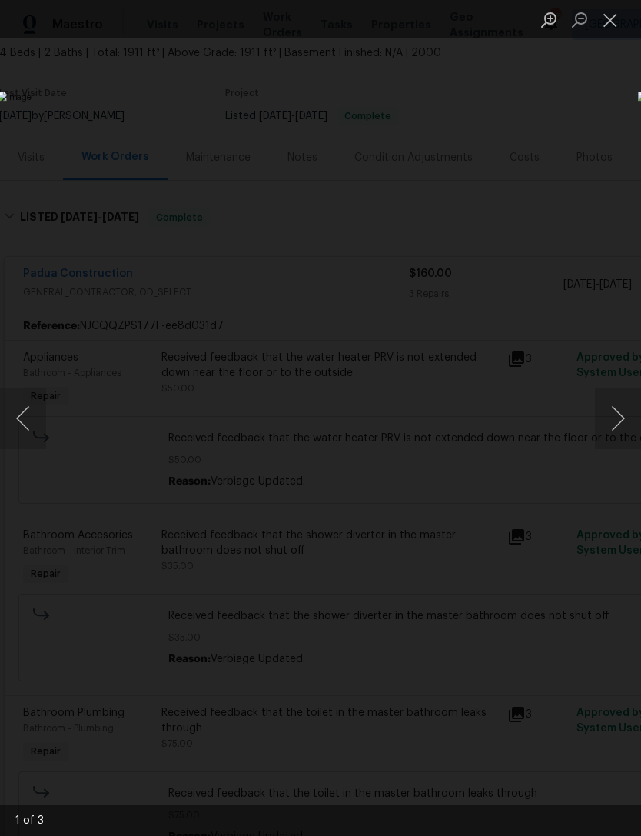
click at [606, 23] on button "Close lightbox" at bounding box center [610, 19] width 31 height 27
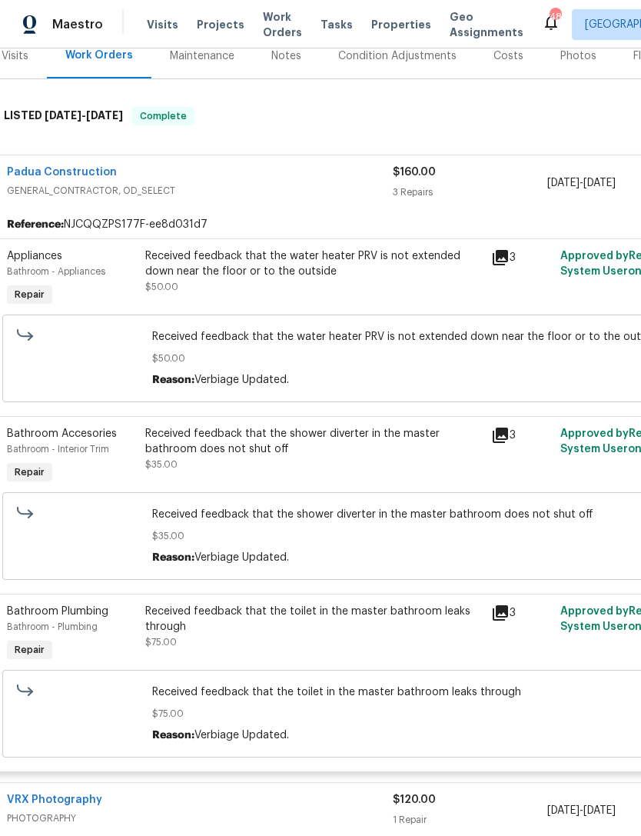
scroll to position [207, 18]
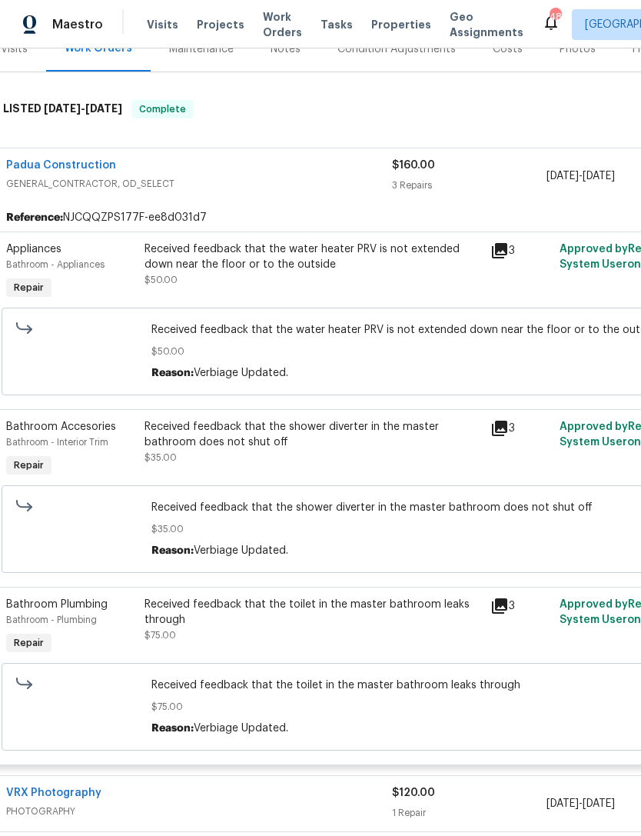
click at [504, 596] on div "3" at bounding box center [520, 627] width 69 height 71
click at [506, 612] on icon at bounding box center [499, 605] width 15 height 15
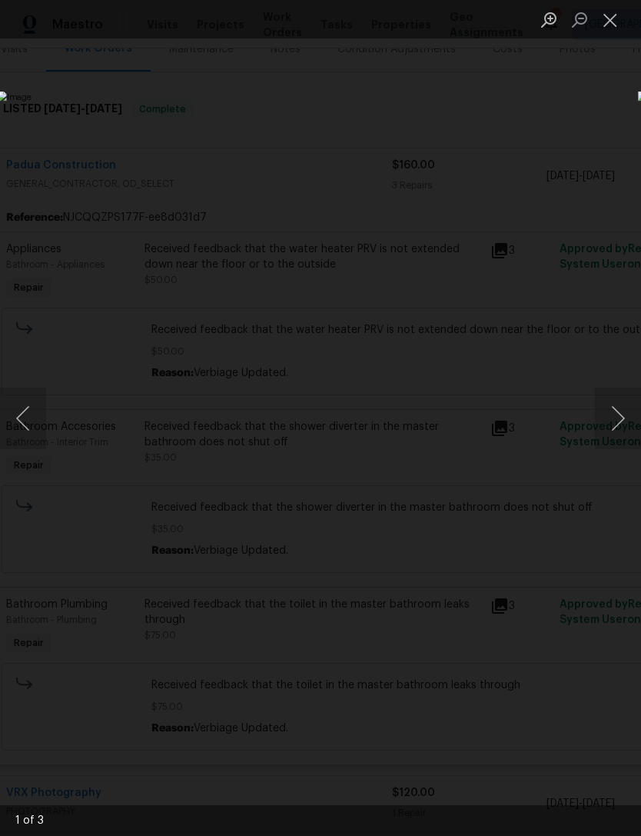
click at [614, 424] on button "Next image" at bounding box center [618, 418] width 46 height 62
click at [622, 437] on button "Next image" at bounding box center [618, 418] width 46 height 62
click at [623, 440] on button "Next image" at bounding box center [618, 418] width 46 height 62
click at [612, 19] on button "Close lightbox" at bounding box center [610, 19] width 31 height 27
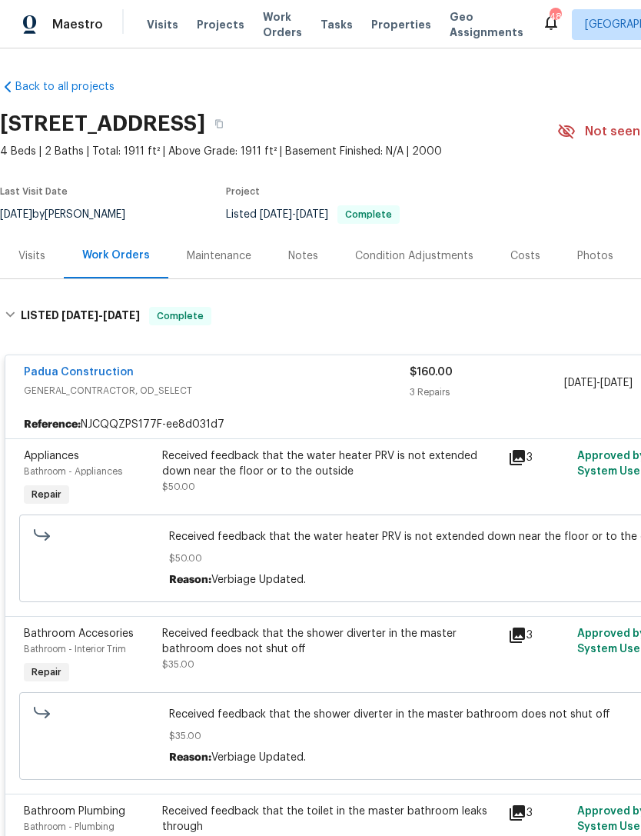
scroll to position [0, 0]
click at [100, 371] on link "Padua Construction" at bounding box center [79, 372] width 110 height 11
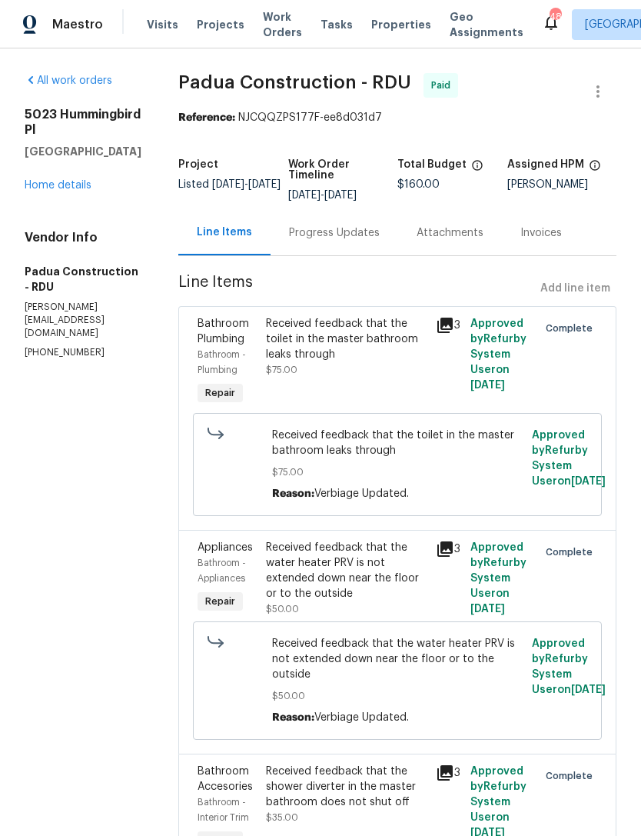
click at [348, 245] on div "Progress Updates" at bounding box center [335, 232] width 128 height 45
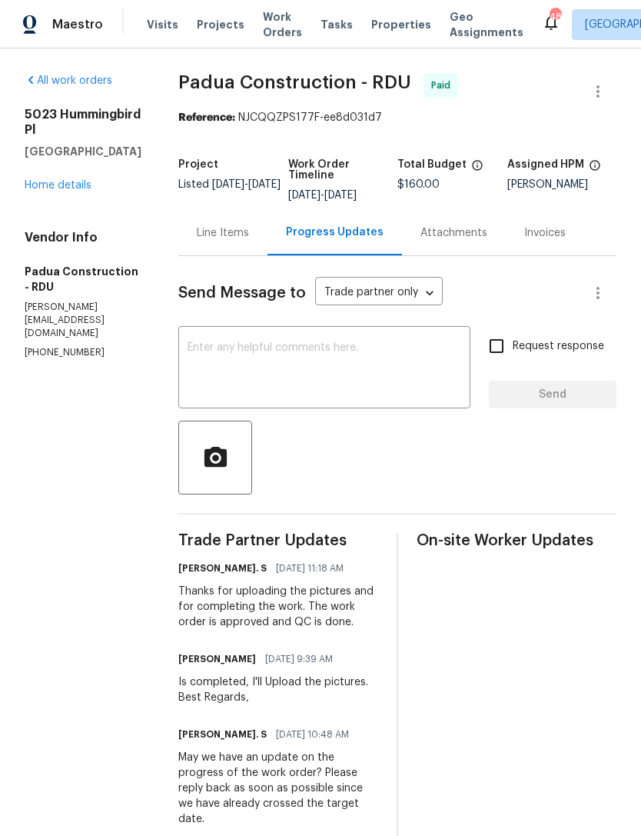
click at [66, 191] on link "Home details" at bounding box center [58, 185] width 67 height 11
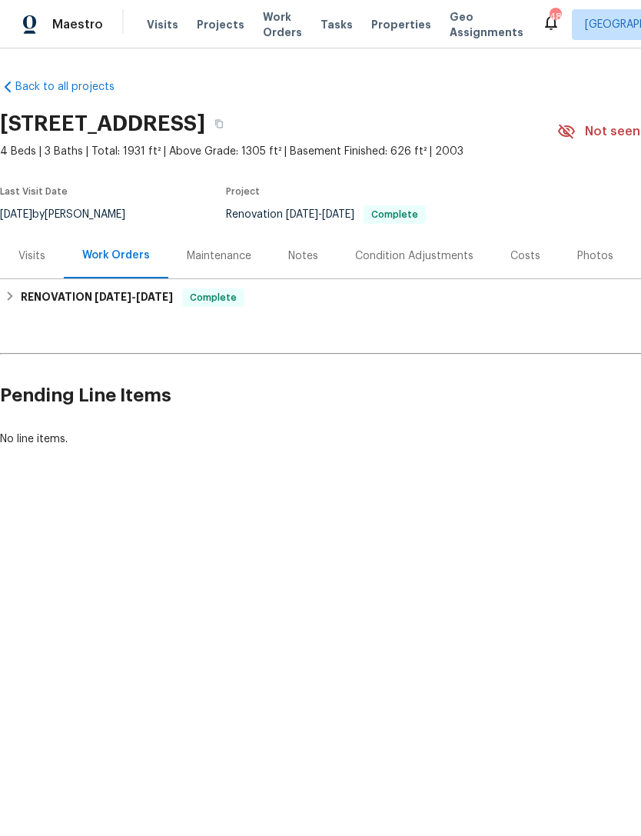
click at [519, 253] on div "Costs" at bounding box center [525, 255] width 30 height 15
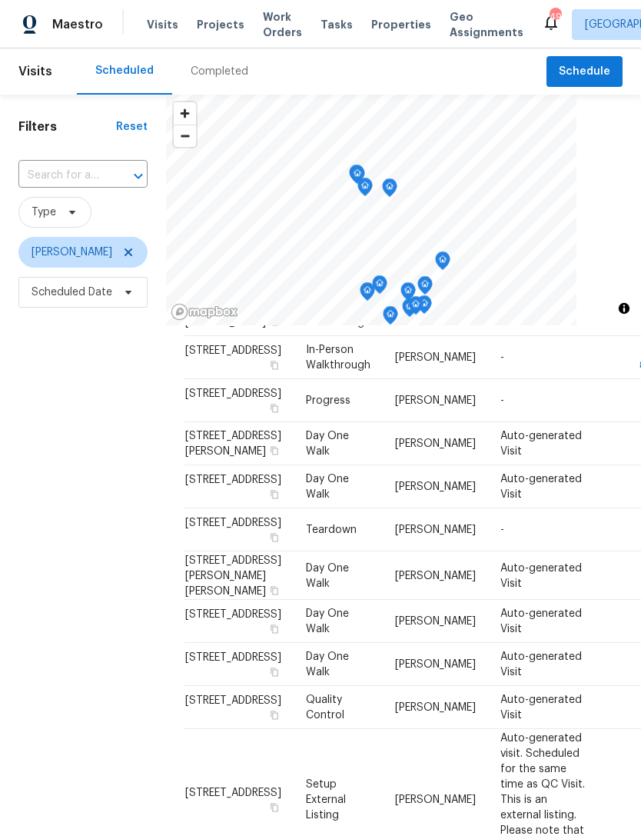
scroll to position [437, 0]
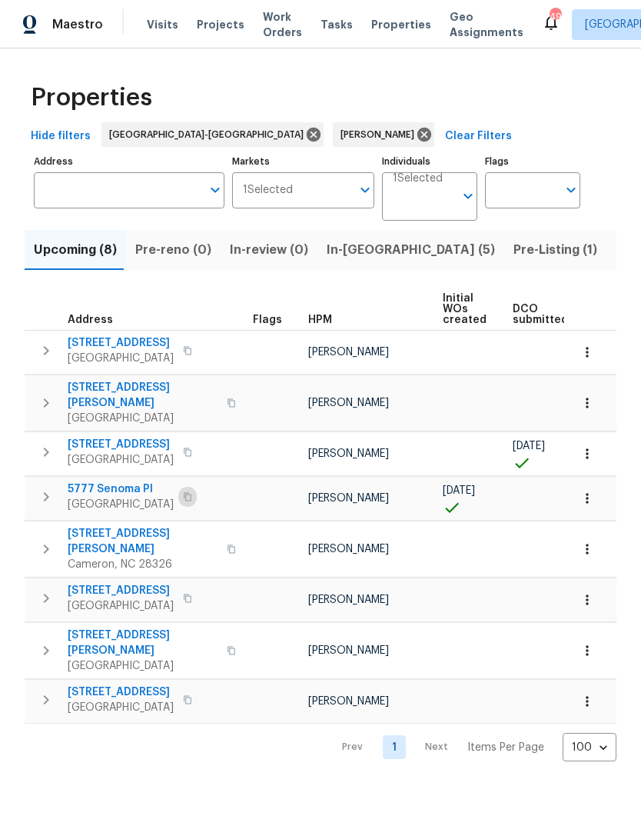
click at [192, 492] on icon "button" at bounding box center [187, 496] width 9 height 9
click at [188, 492] on icon "button" at bounding box center [187, 496] width 9 height 9
click at [343, 247] on span "In-[GEOGRAPHIC_DATA] (5)" at bounding box center [411, 250] width 168 height 22
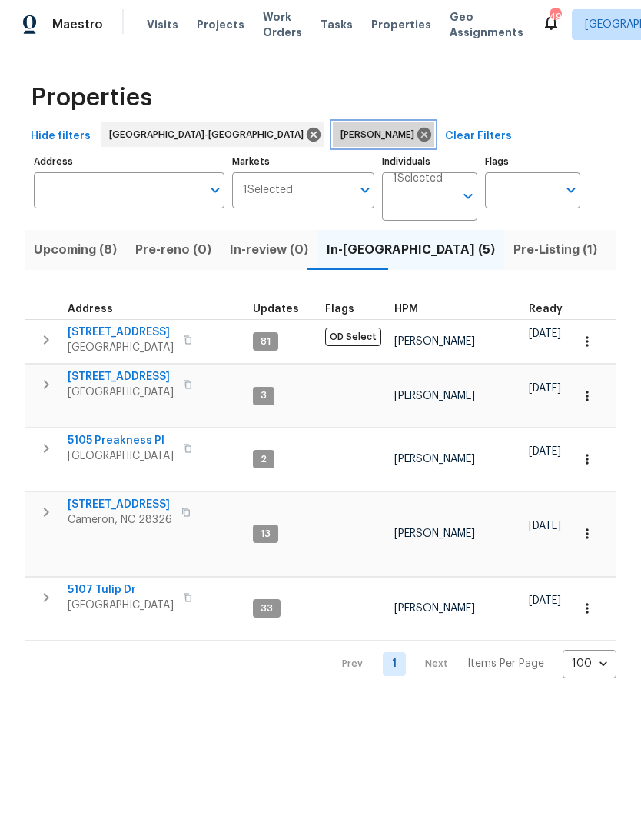
click at [417, 131] on icon at bounding box center [424, 135] width 14 height 14
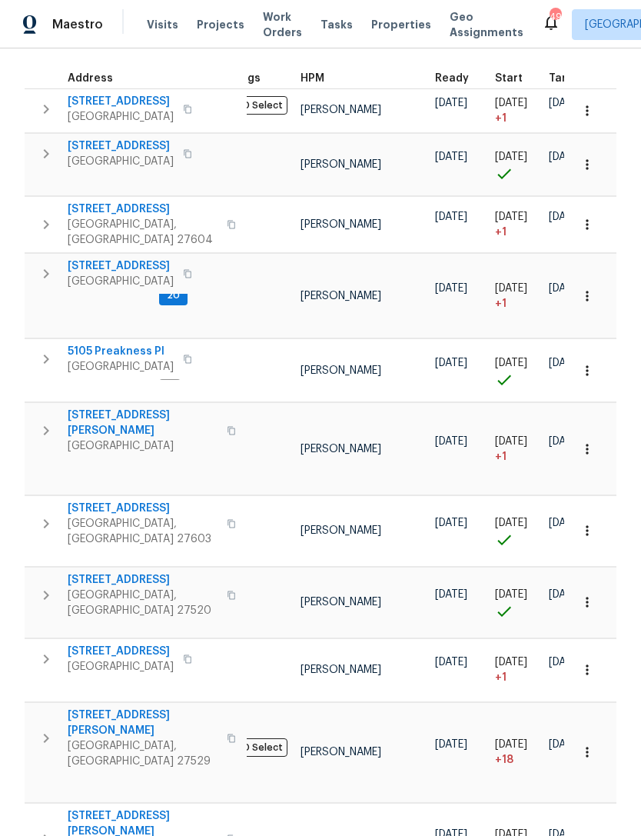
scroll to position [0, 95]
